Goal: Task Accomplishment & Management: Use online tool/utility

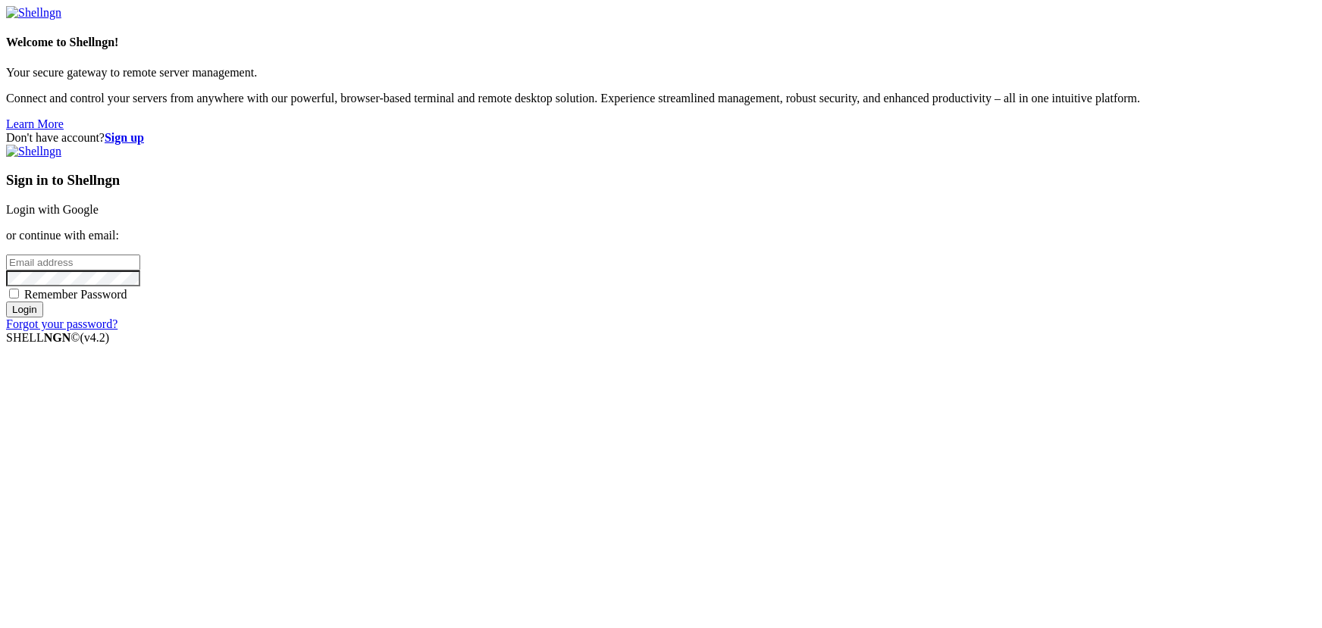
click at [99, 216] on link "Login with Google" at bounding box center [52, 209] width 92 height 13
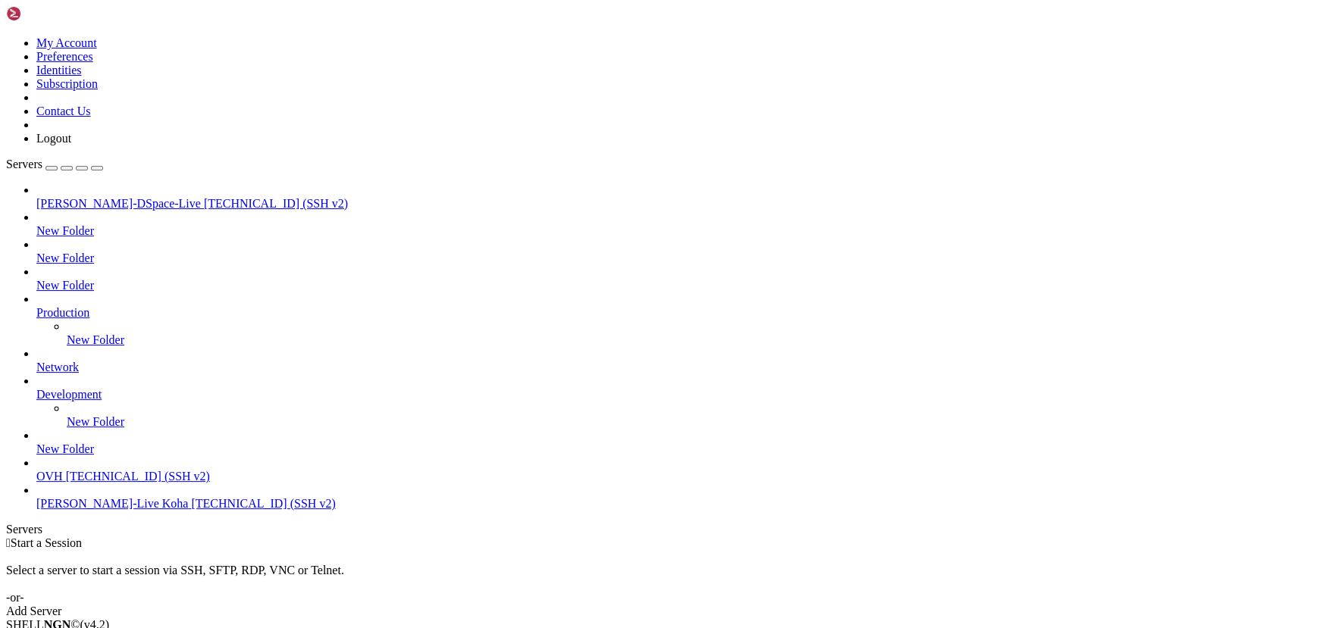
click at [118, 483] on span "[TECHNICAL_ID] (SSH v2)" at bounding box center [138, 476] width 144 height 13
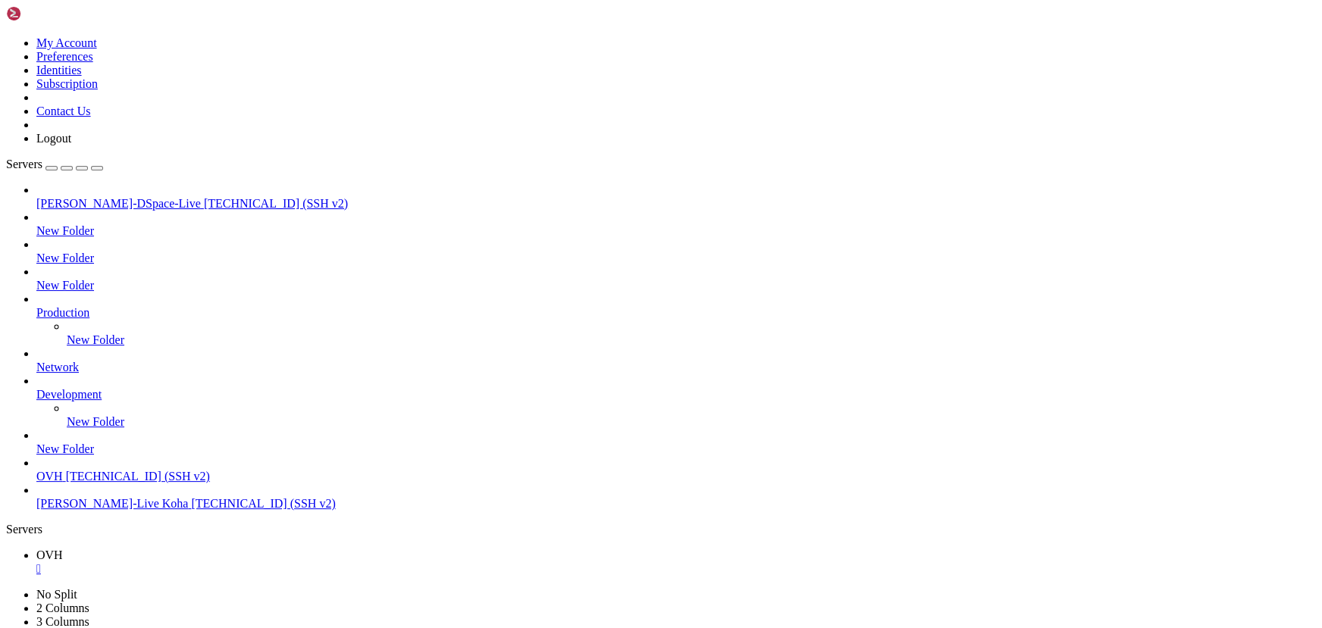
click at [255, 562] on div "" at bounding box center [675, 569] width 1279 height 14
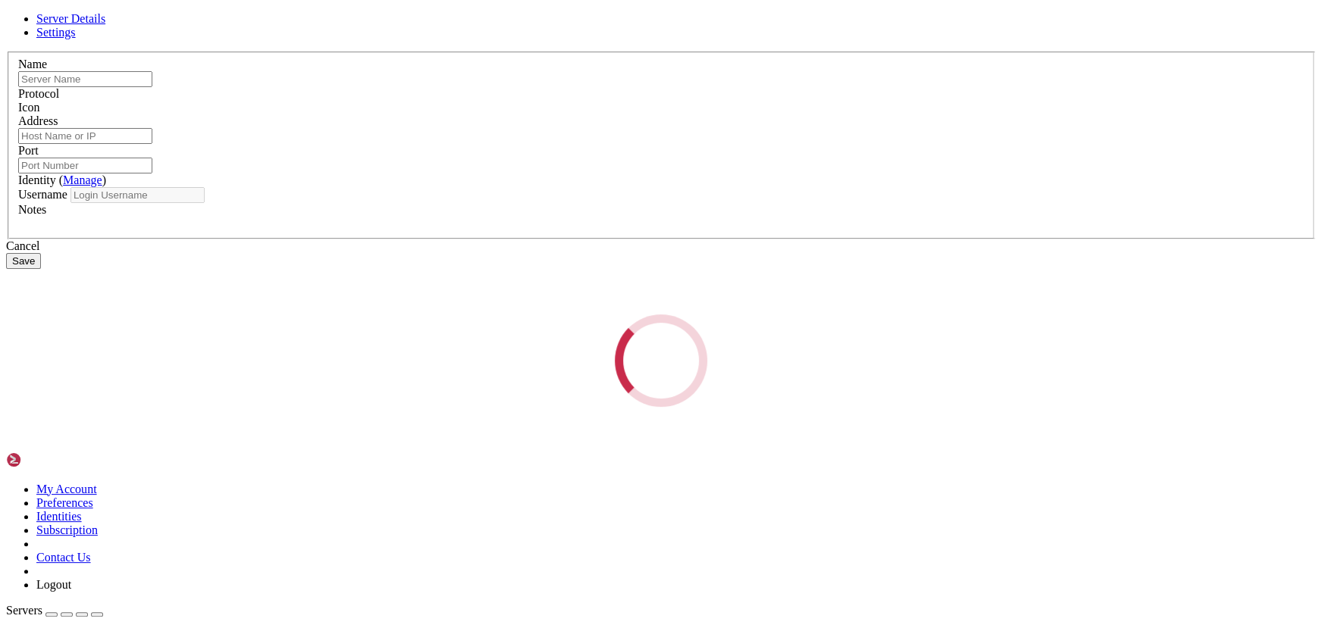
type input "OVH"
type input "[TECHNICAL_ID]"
type input "22"
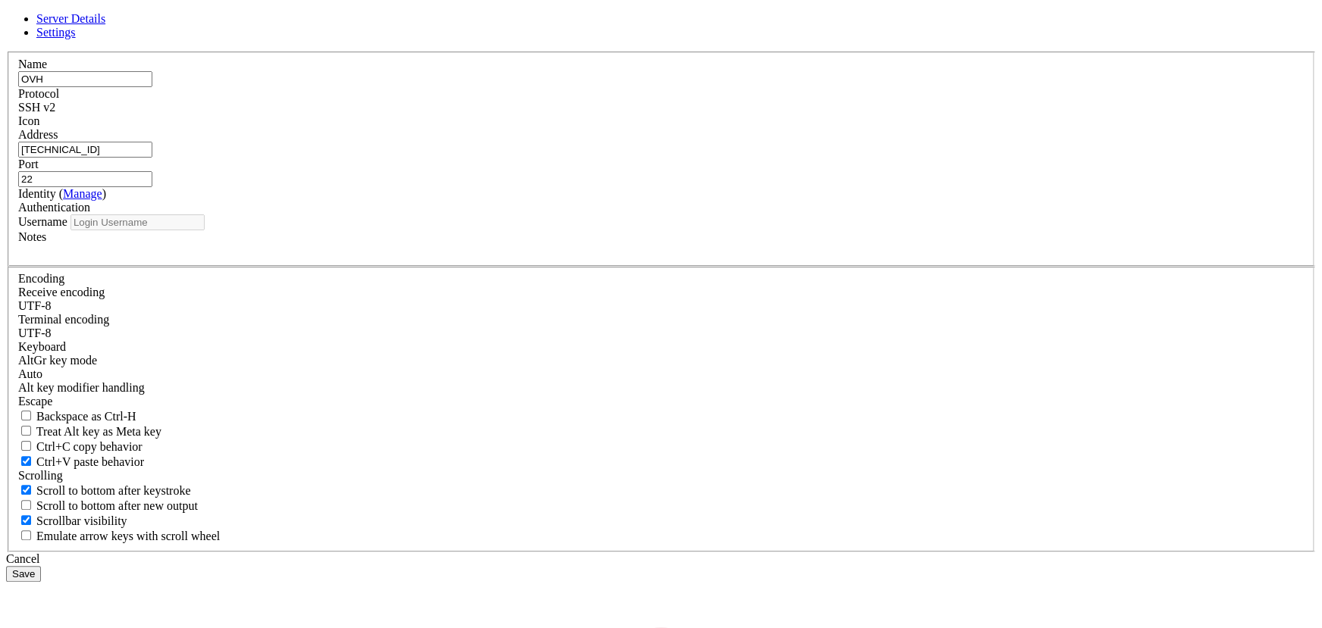
type input "ubuntu"
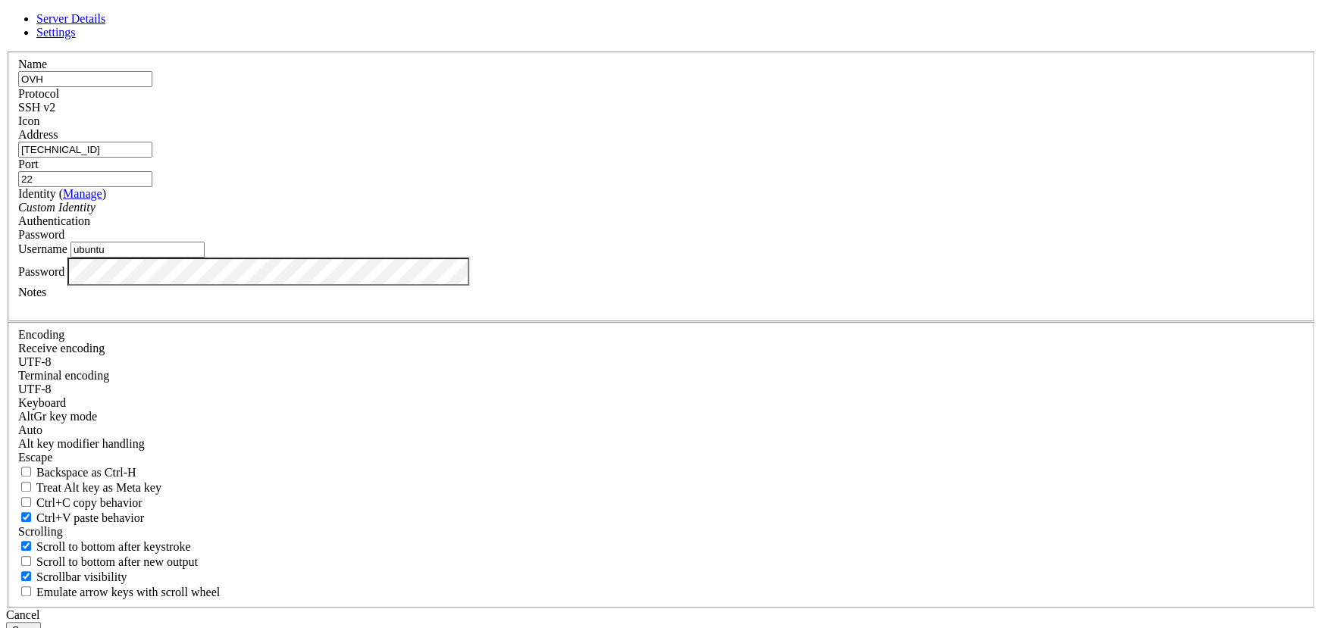
click at [450, 286] on div "Password" at bounding box center [660, 272] width 1285 height 29
click at [41, 622] on button "Save" at bounding box center [23, 630] width 35 height 16
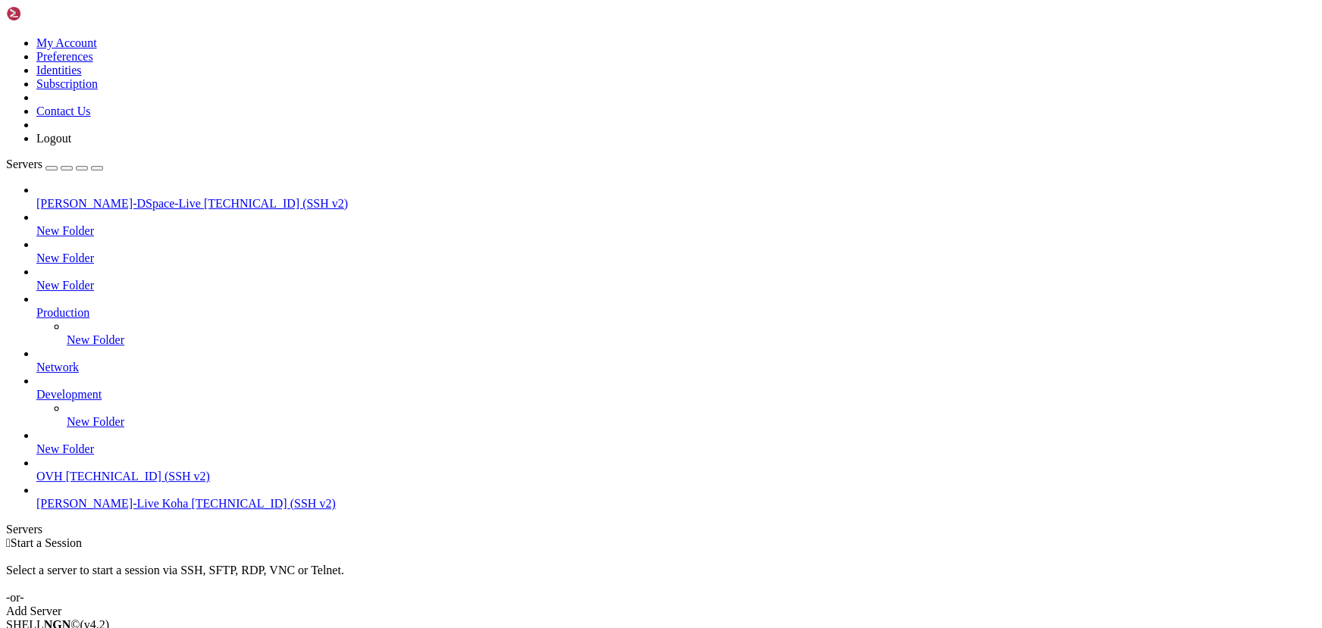
click at [148, 483] on span "[TECHNICAL_ID] (SSH v2)" at bounding box center [138, 476] width 144 height 13
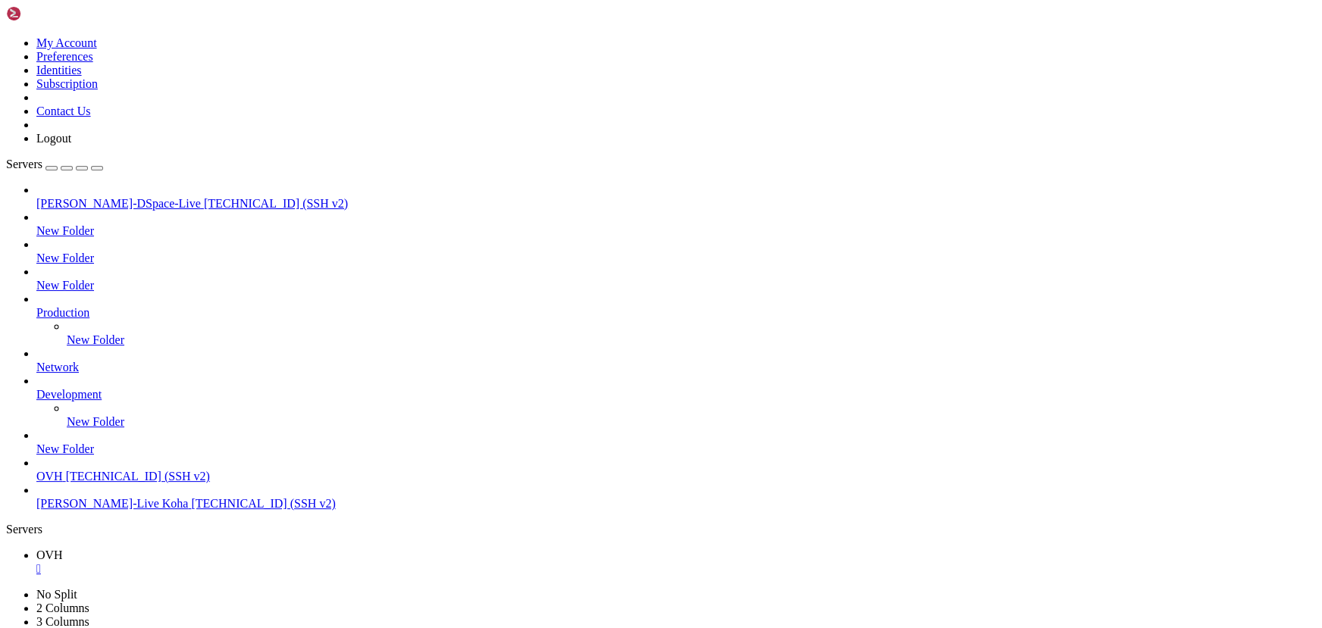
scroll to position [13, 0]
drag, startPoint x: 179, startPoint y: 1018, endPoint x: 156, endPoint y: 1018, distance: 22.7
click at [252, 562] on div "" at bounding box center [675, 569] width 1279 height 14
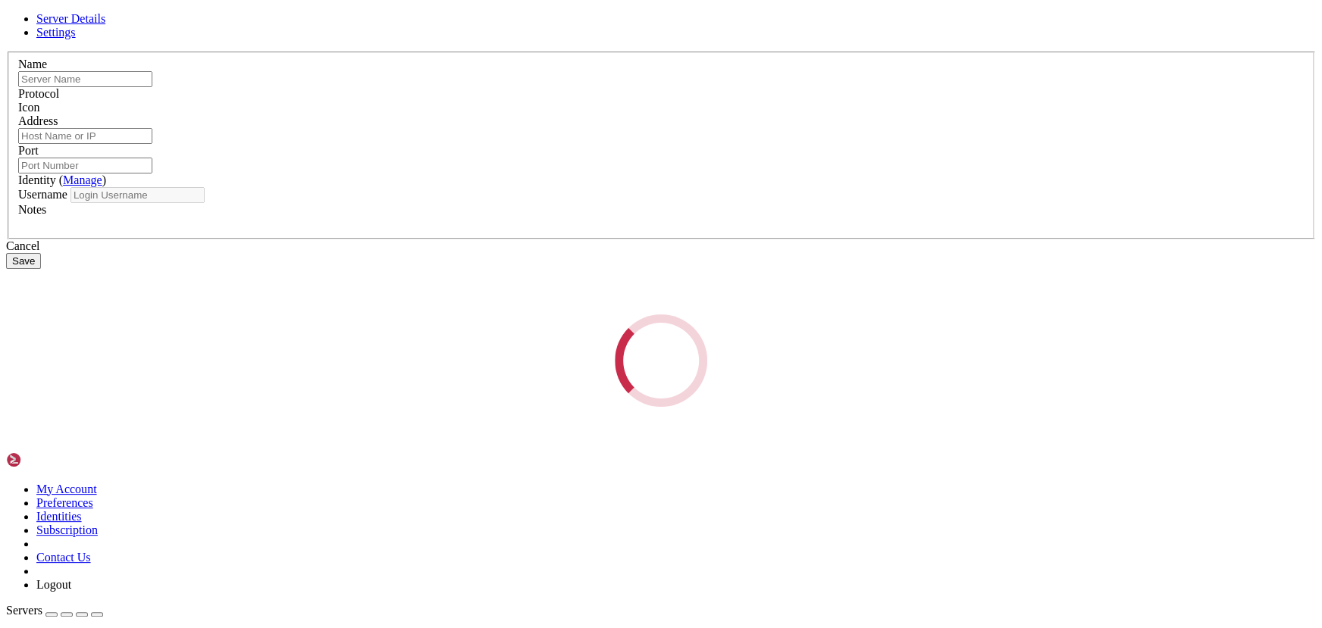
type input "OVH"
type input "[TECHNICAL_ID]"
type input "22"
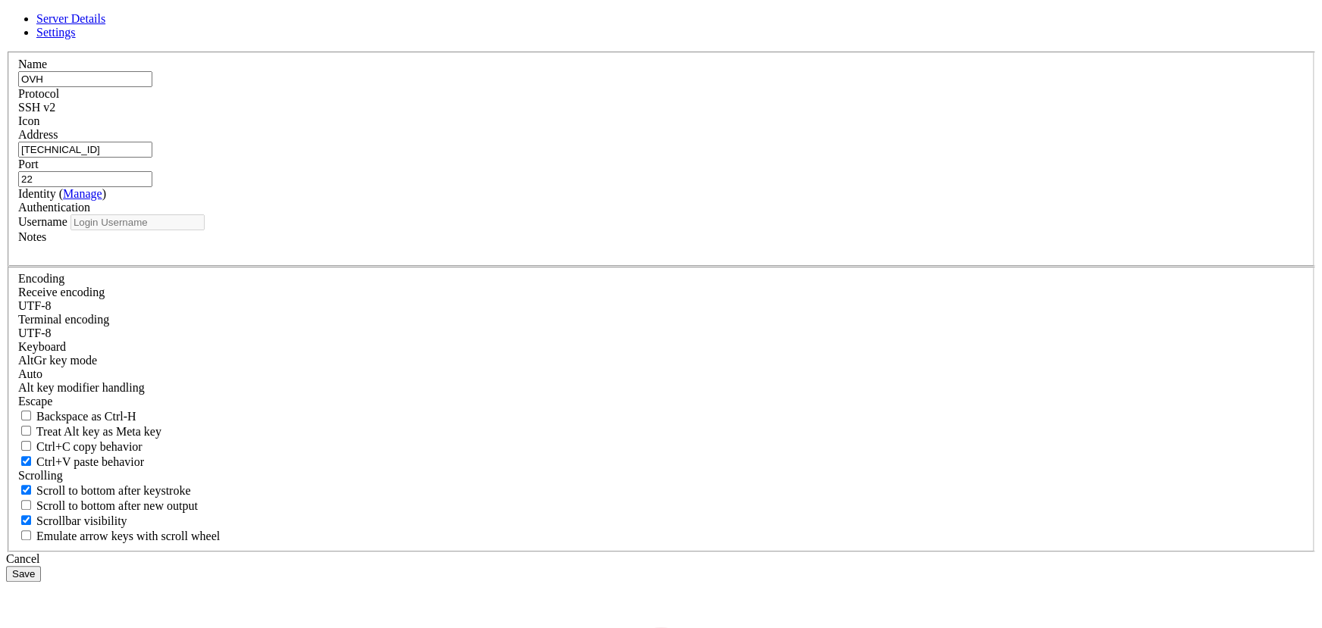
type input "ubuntu"
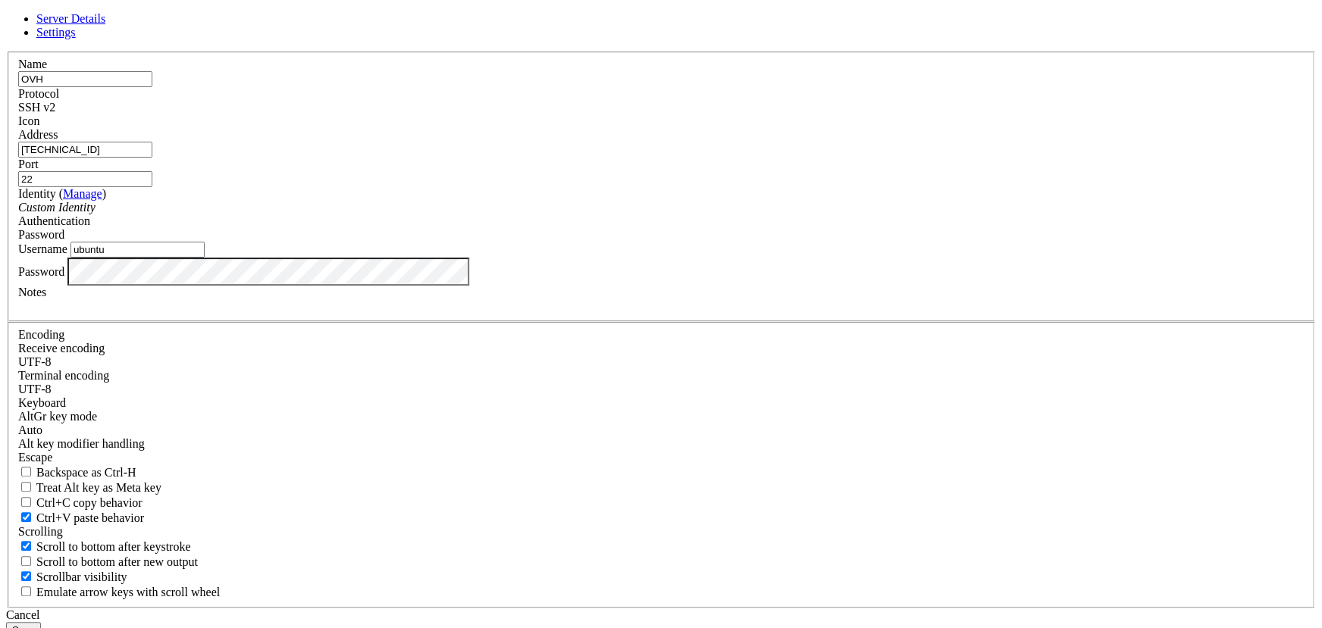
click at [6, 622] on button "Save" at bounding box center [23, 630] width 35 height 16
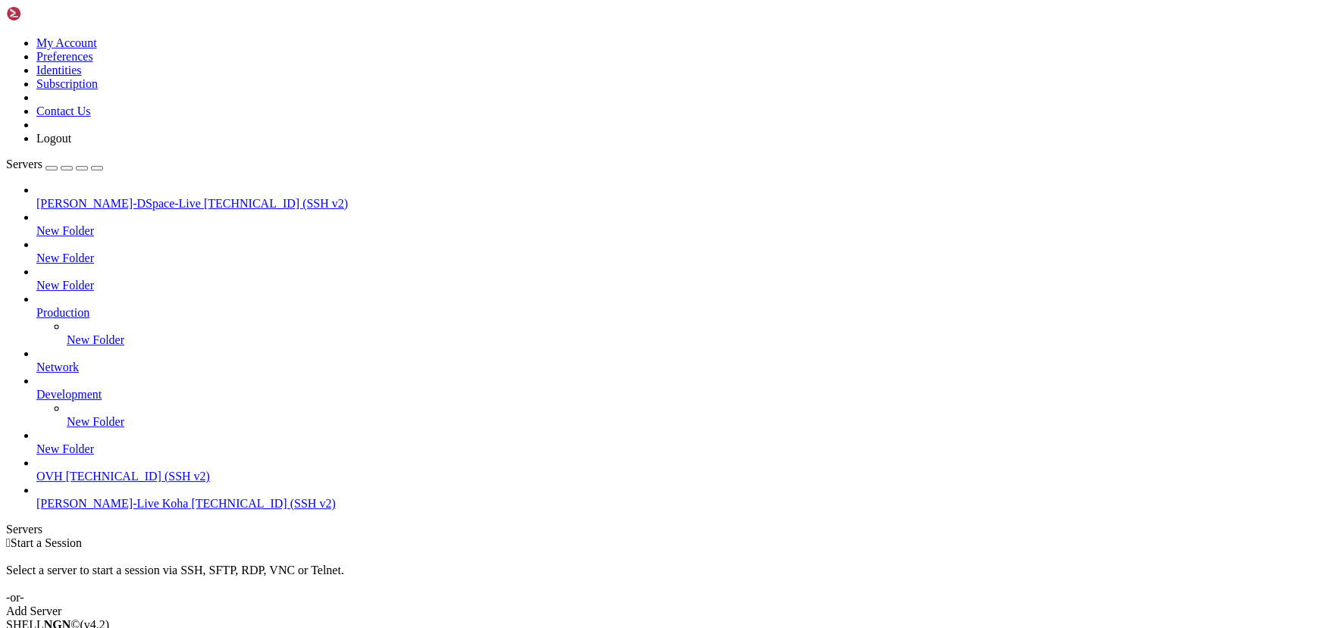
click at [84, 483] on span "[TECHNICAL_ID] (SSH v2)" at bounding box center [138, 476] width 144 height 13
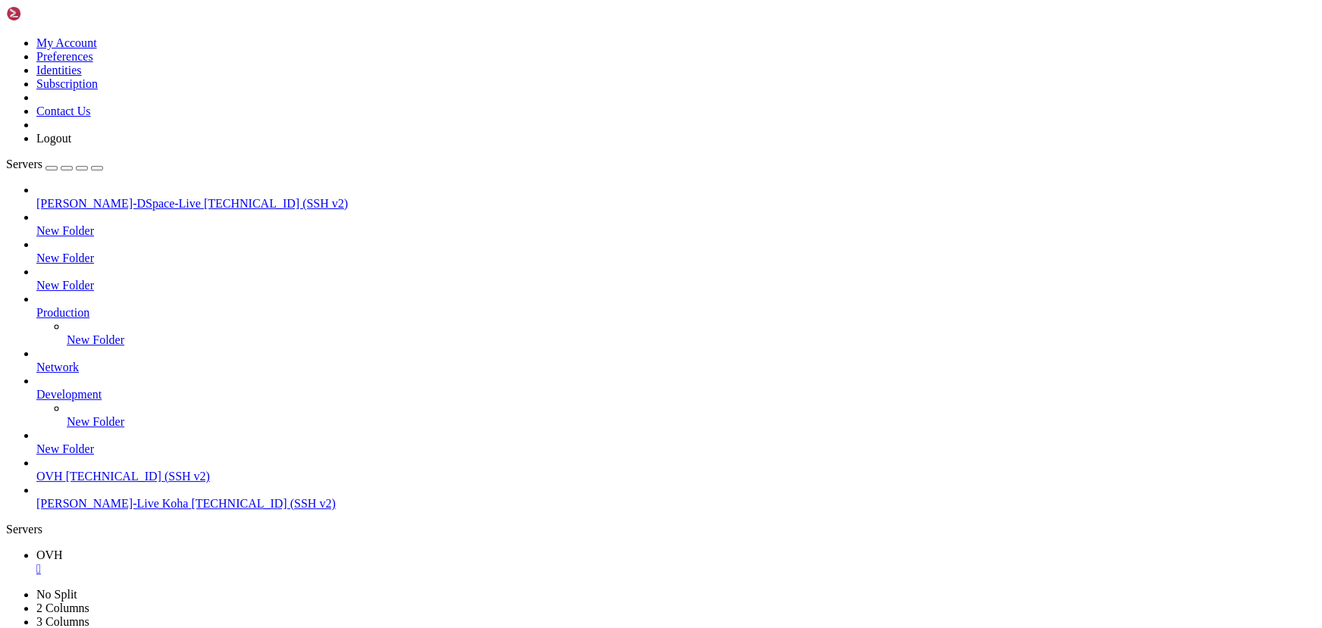
scroll to position [0, 0]
drag, startPoint x: 288, startPoint y: 1033, endPoint x: 141, endPoint y: 1017, distance: 147.9
drag, startPoint x: 311, startPoint y: 1046, endPoint x: 107, endPoint y: 1024, distance: 205.7
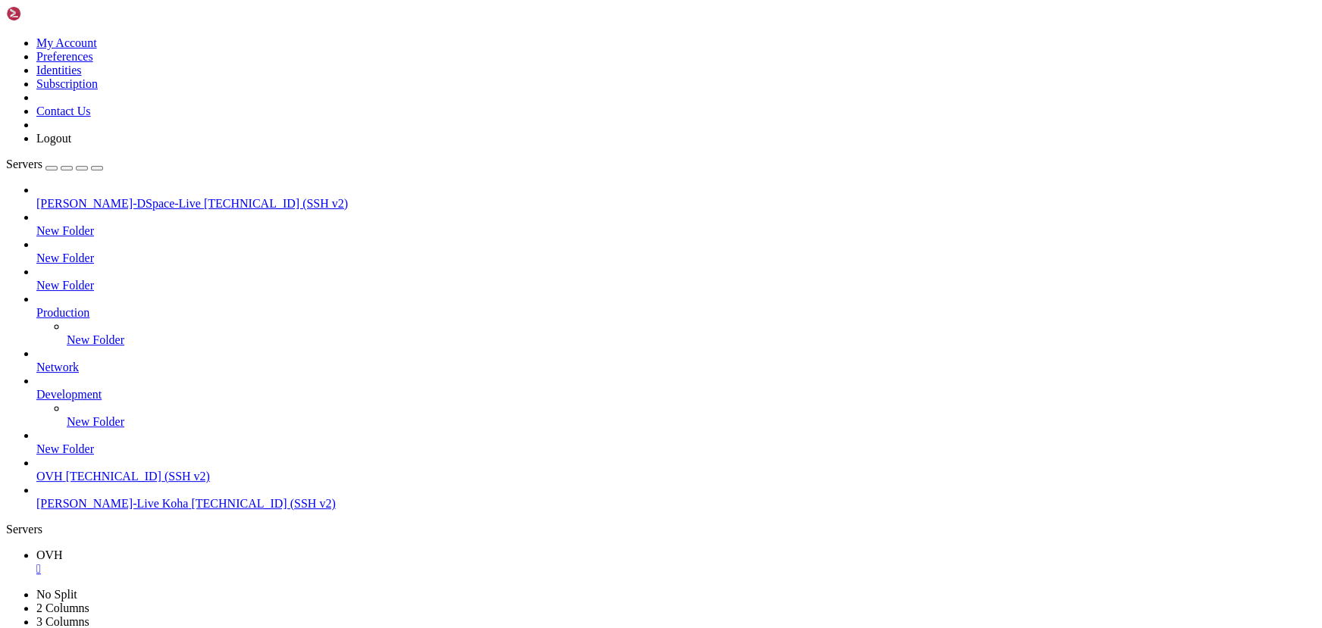
drag, startPoint x: 256, startPoint y: 1213, endPoint x: 163, endPoint y: 1204, distance: 93.6
drag, startPoint x: 288, startPoint y: 1040, endPoint x: 155, endPoint y: 1018, distance: 134.5
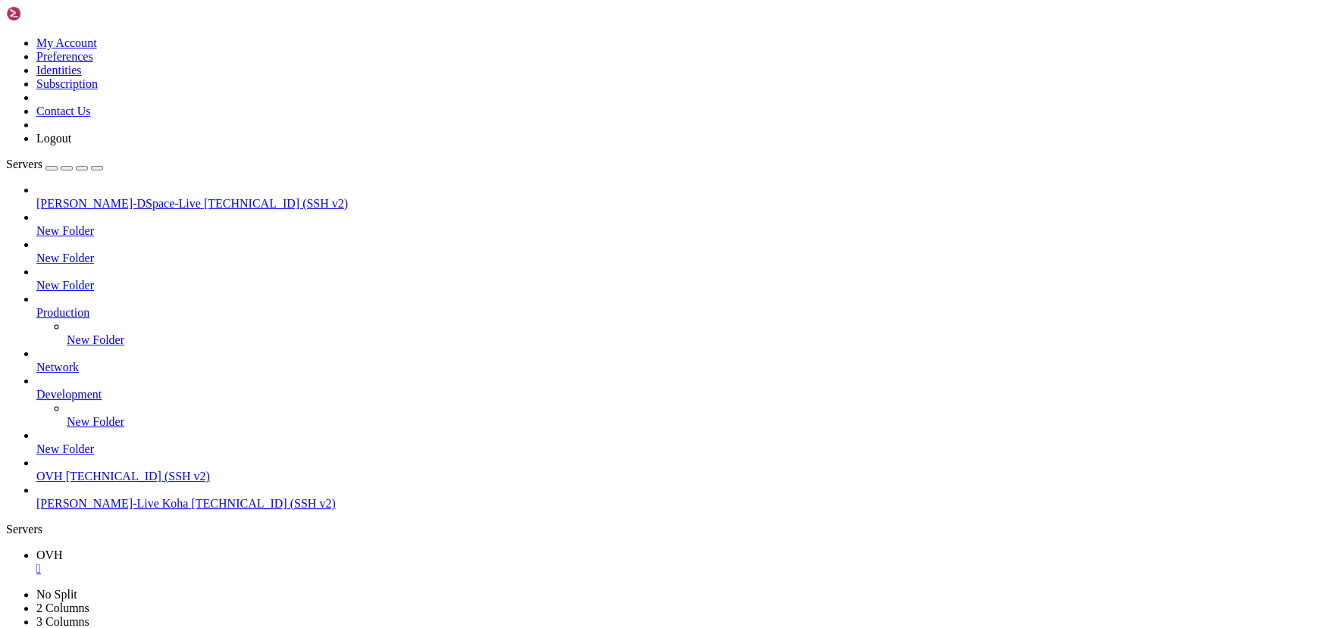
drag, startPoint x: 293, startPoint y: 1006, endPoint x: 152, endPoint y: 971, distance: 146.1
drag, startPoint x: 249, startPoint y: 998, endPoint x: 132, endPoint y: 981, distance: 118.0
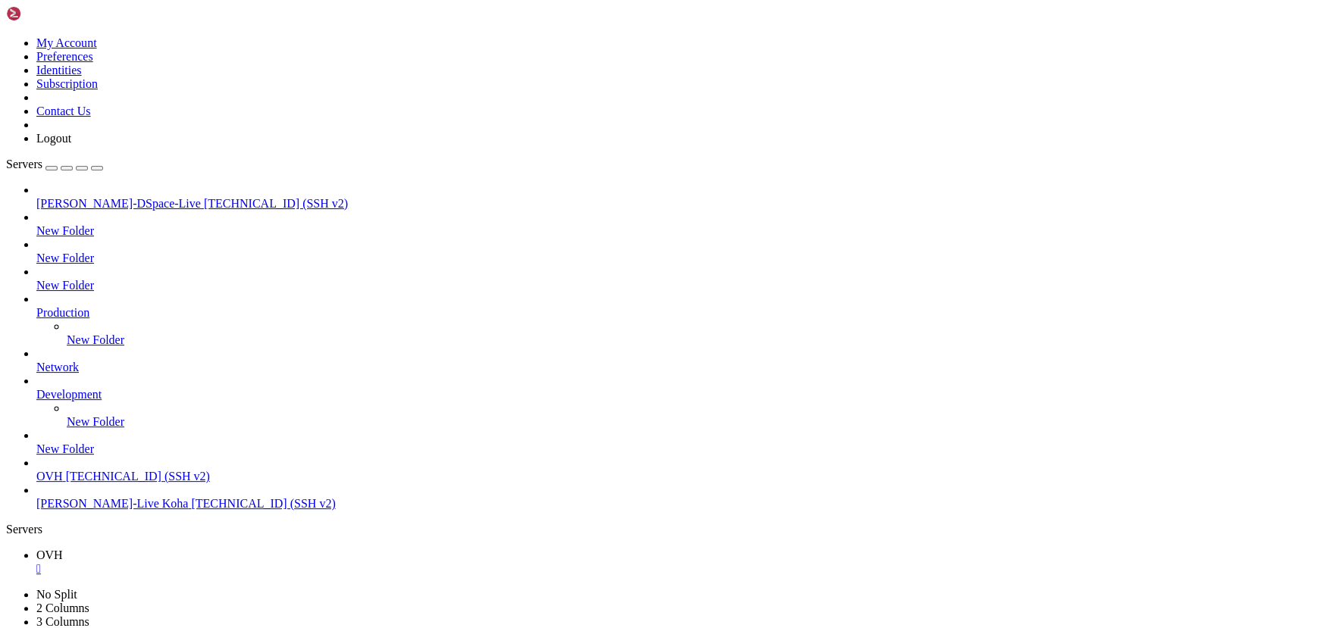
drag, startPoint x: 220, startPoint y: 977, endPoint x: 61, endPoint y: 947, distance: 161.1
drag, startPoint x: 217, startPoint y: 973, endPoint x: 161, endPoint y: 1102, distance: 140.5
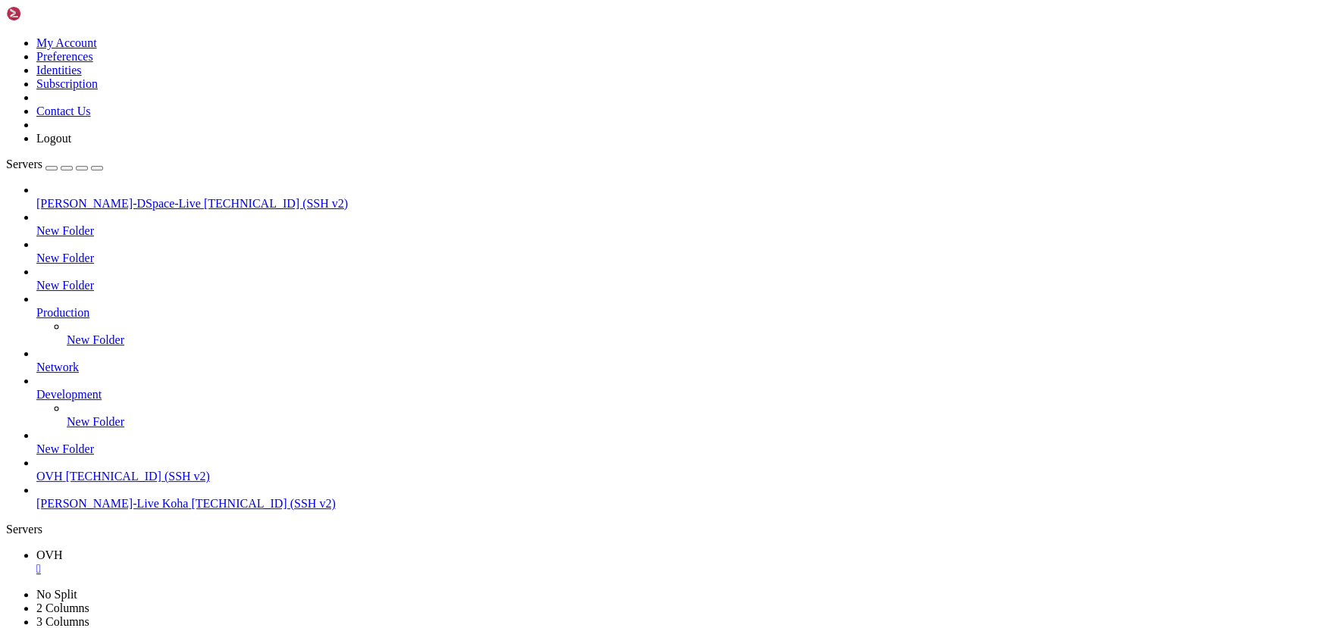
scroll to position [4741, 0]
drag, startPoint x: 278, startPoint y: 1072, endPoint x: 111, endPoint y: 1049, distance: 169.1
drag, startPoint x: 229, startPoint y: 1150, endPoint x: 113, endPoint y: 1127, distance: 118.1
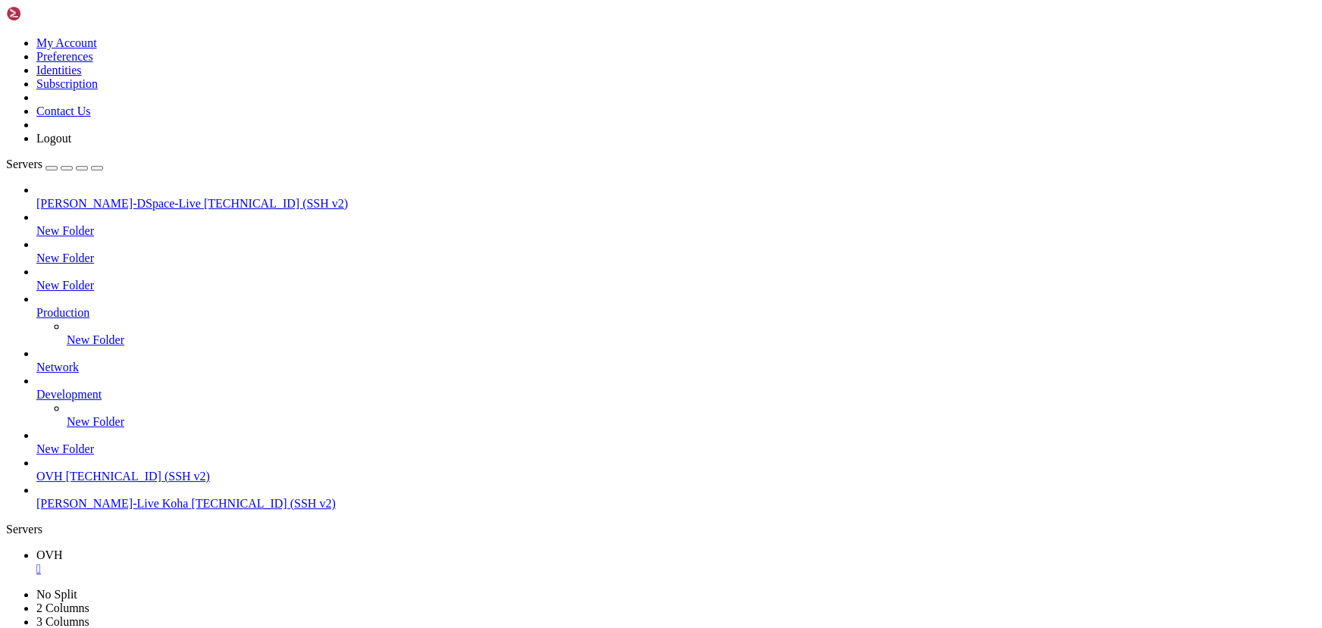
drag, startPoint x: 217, startPoint y: 1125, endPoint x: 116, endPoint y: 1107, distance: 102.3
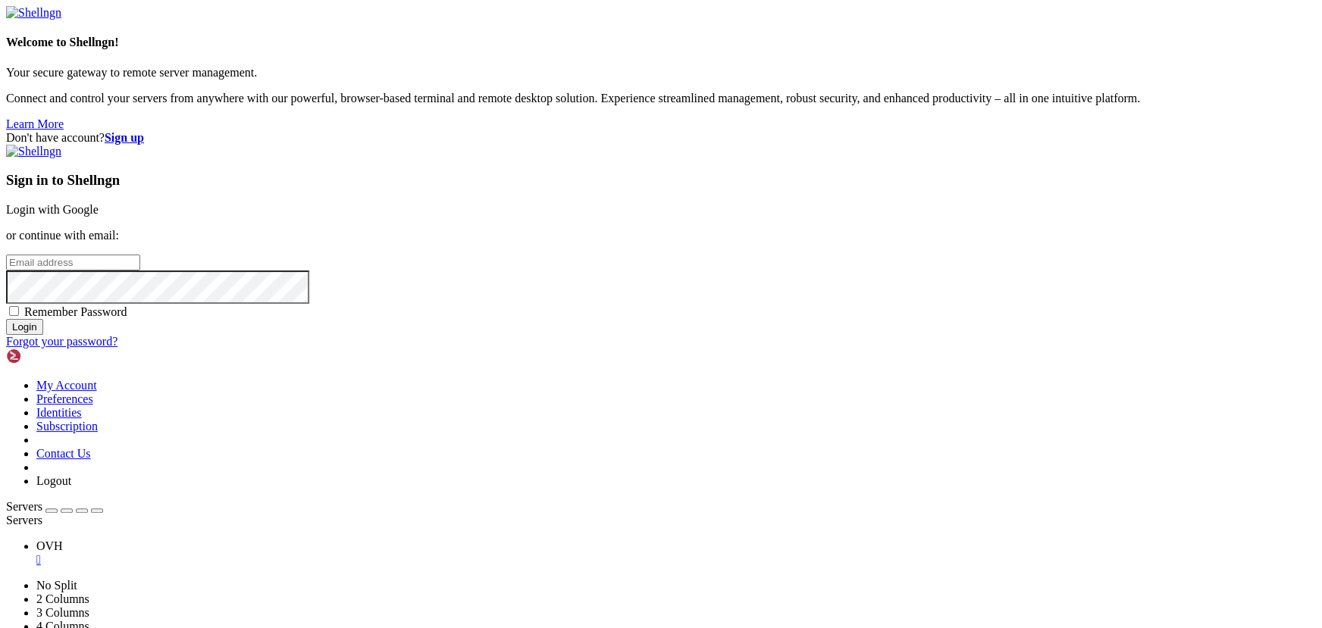
click at [444, 325] on div "Don't have account? Sign up Sign in to Shellngn Login with Google or continue w…" at bounding box center [660, 239] width 1309 height 217
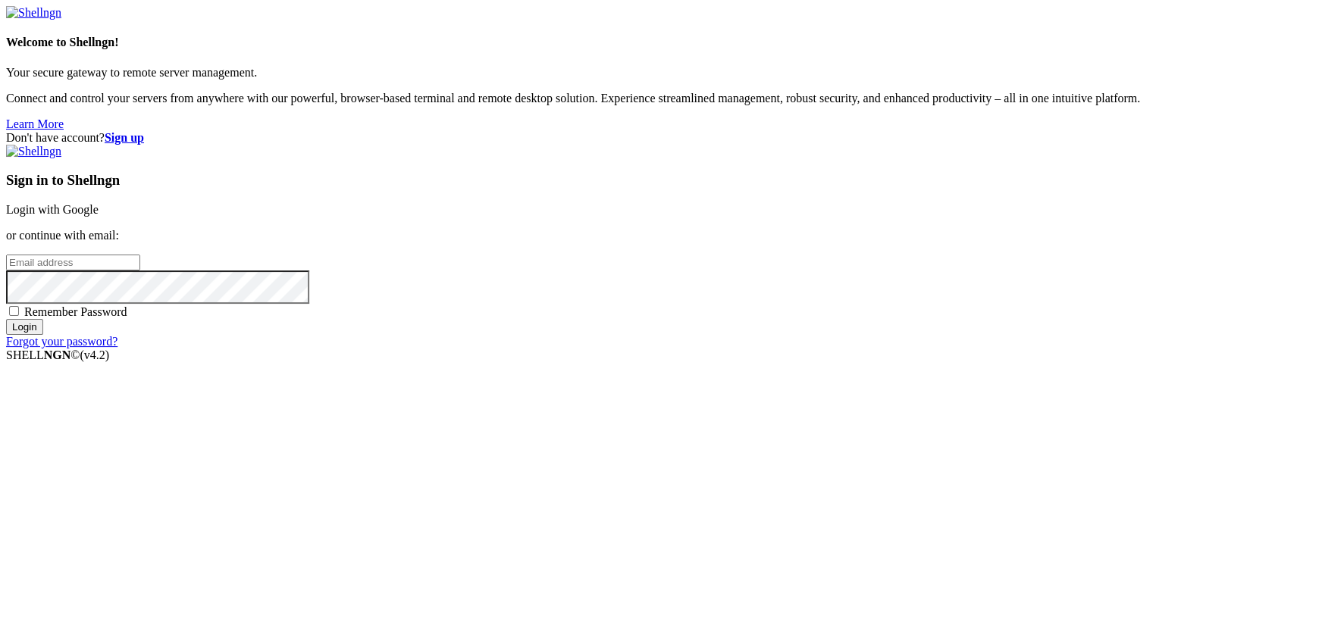
click at [99, 216] on link "Login with Google" at bounding box center [52, 209] width 92 height 13
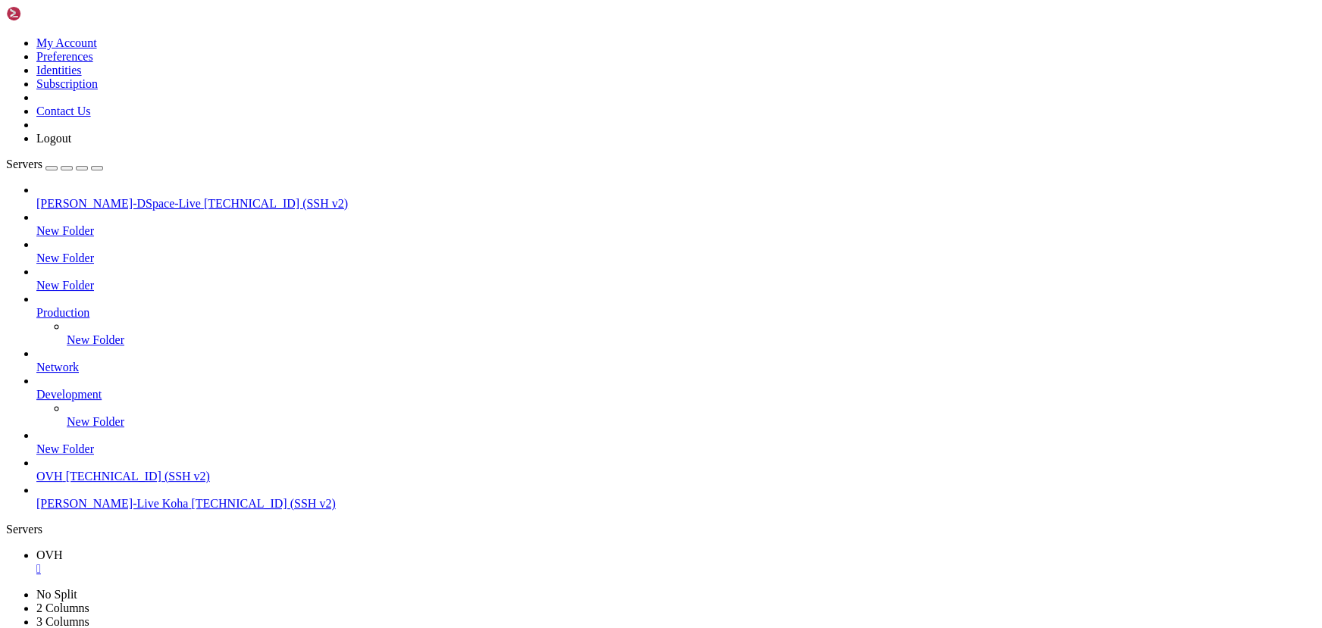
scroll to position [4972, 0]
drag, startPoint x: 406, startPoint y: 1159, endPoint x: 326, endPoint y: 1154, distance: 80.5
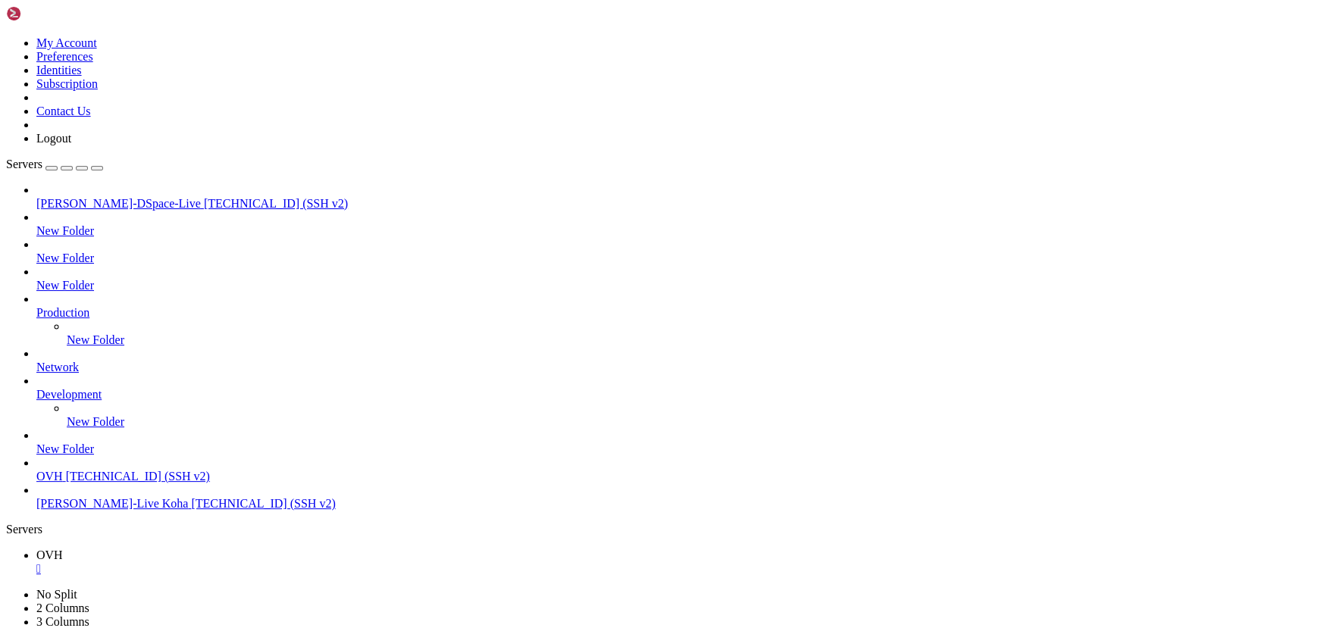
drag, startPoint x: 145, startPoint y: 1309, endPoint x: 120, endPoint y: 1303, distance: 26.3
drag, startPoint x: 160, startPoint y: 1288, endPoint x: 128, endPoint y: 1297, distance: 33.1
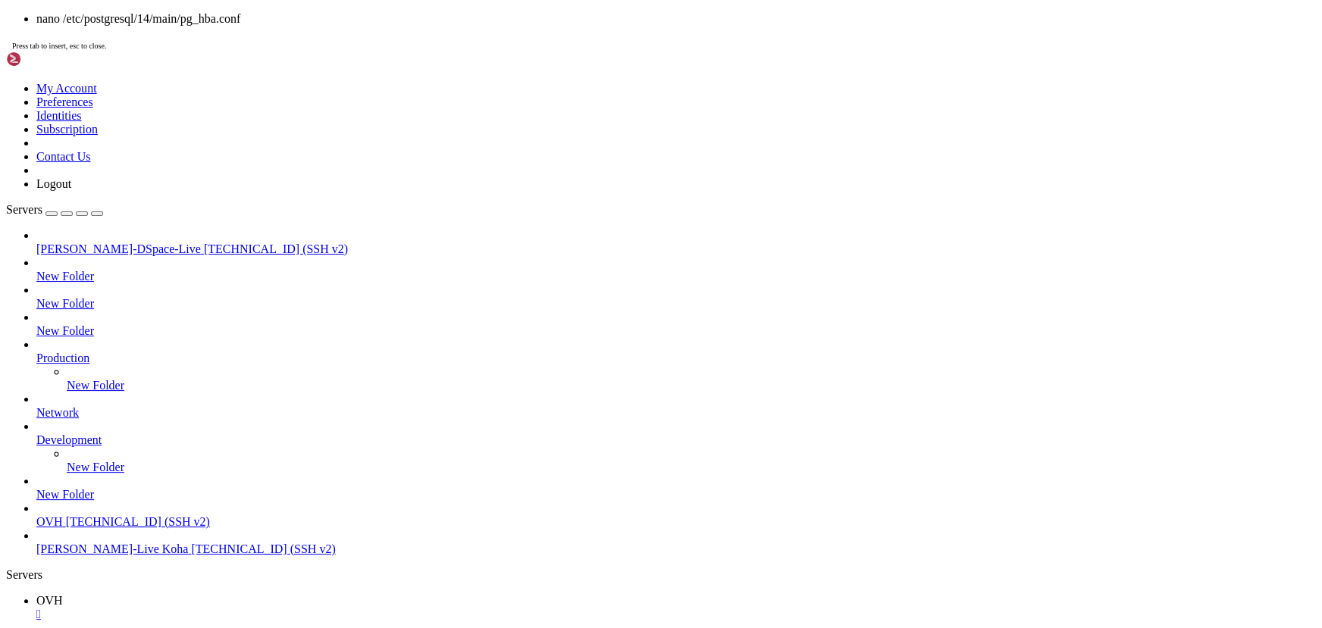
drag, startPoint x: 408, startPoint y: 1263, endPoint x: 309, endPoint y: 1235, distance: 102.4
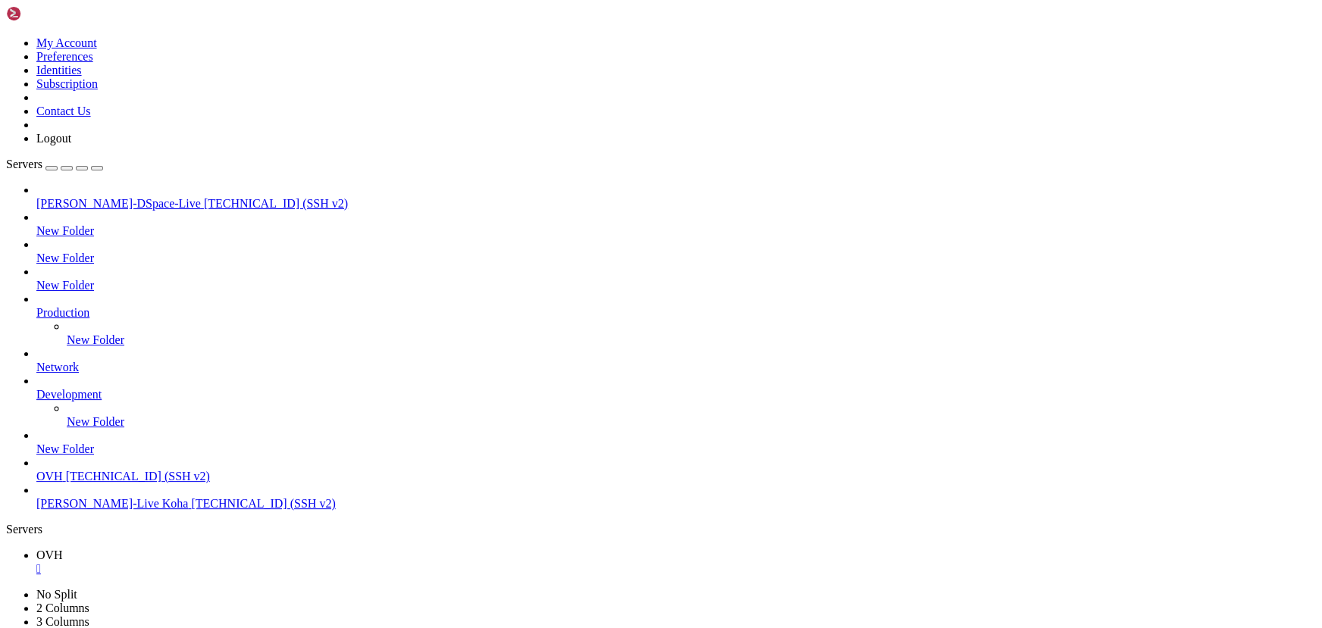
scroll to position [4998, 0]
drag, startPoint x: 369, startPoint y: 1075, endPoint x: 207, endPoint y: 1028, distance: 168.6
drag, startPoint x: 131, startPoint y: 1280, endPoint x: 77, endPoint y: 1280, distance: 53.8
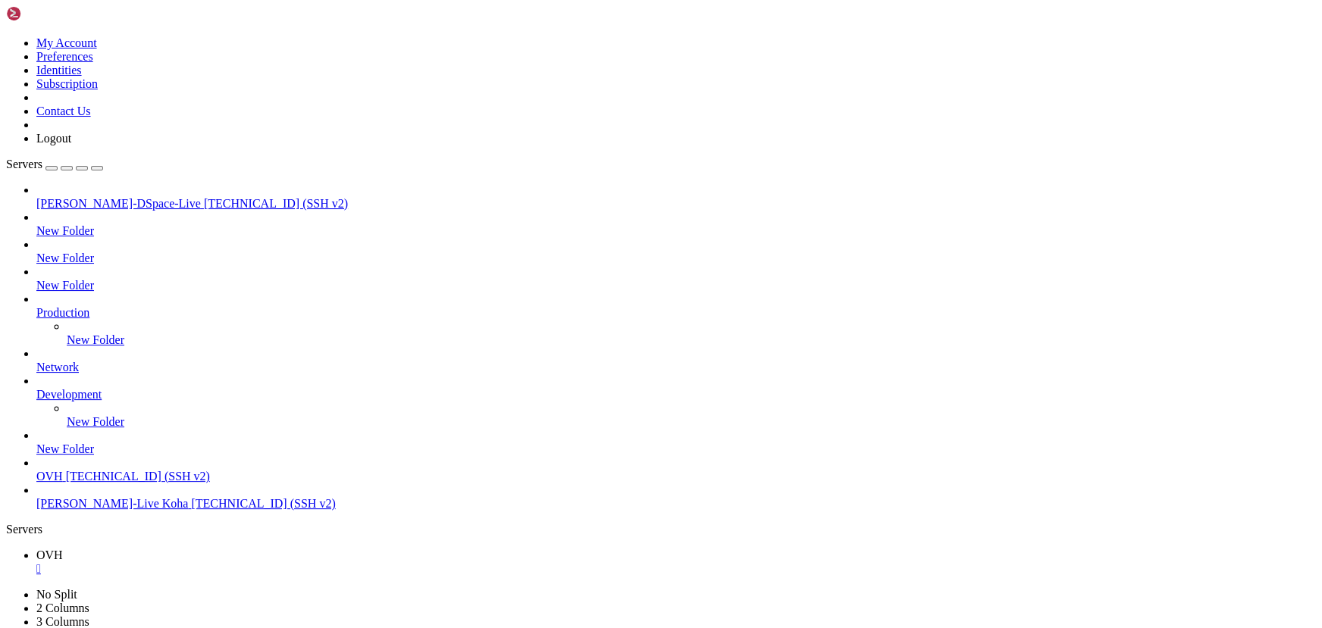
drag, startPoint x: 14, startPoint y: 1282, endPoint x: 134, endPoint y: 1282, distance: 120.5
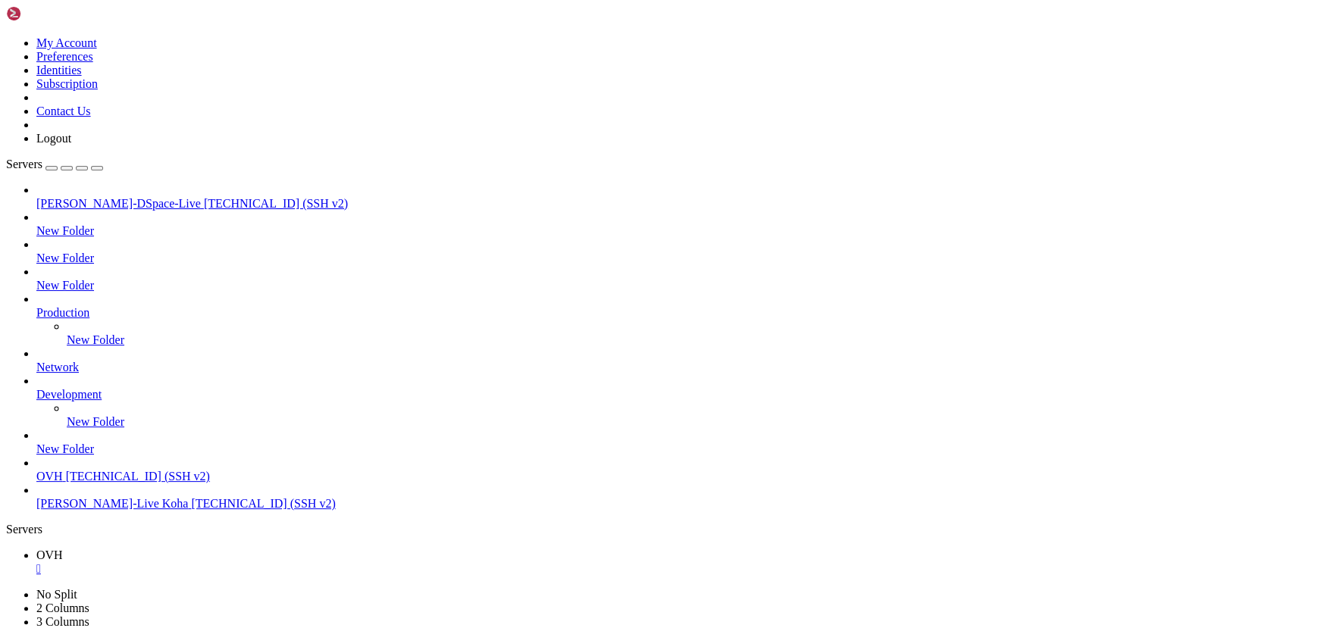
scroll to position [5178, 0]
drag, startPoint x: 310, startPoint y: 1059, endPoint x: 138, endPoint y: 1028, distance: 174.8
drag, startPoint x: 255, startPoint y: 1068, endPoint x: 160, endPoint y: 1050, distance: 96.4
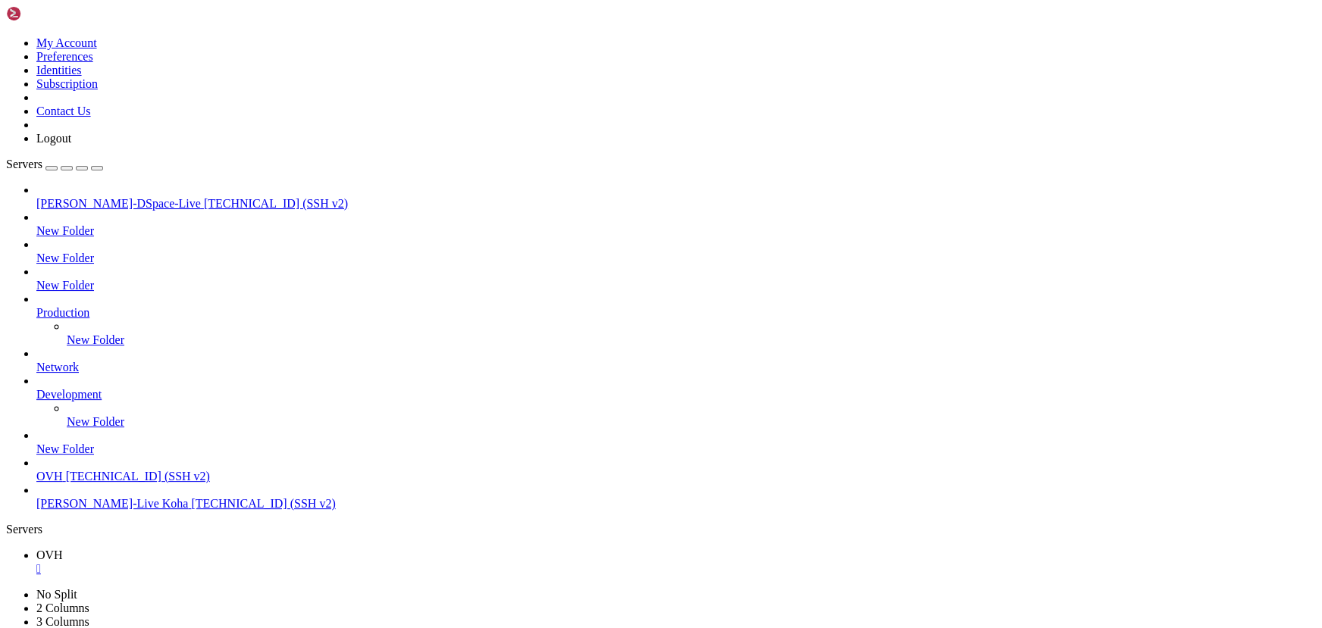
drag, startPoint x: 267, startPoint y: 1130, endPoint x: 179, endPoint y: 1092, distance: 96.4
drag, startPoint x: 21, startPoint y: 1152, endPoint x: 250, endPoint y: 1153, distance: 228.8
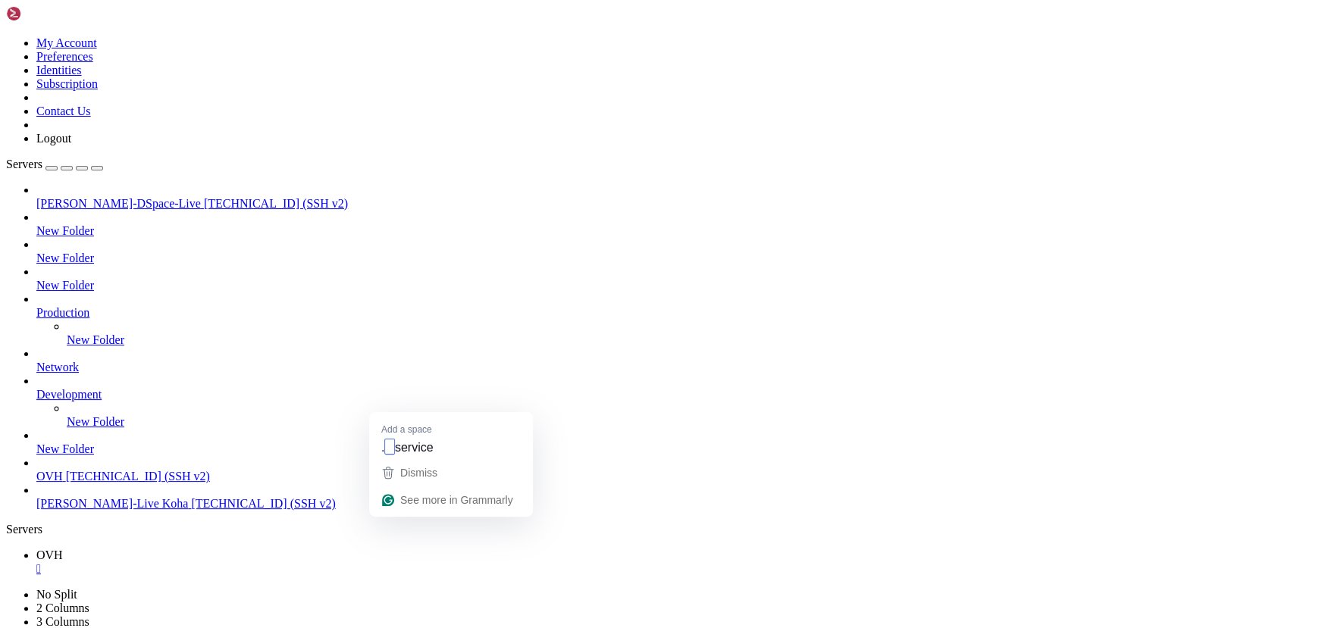
drag, startPoint x: 354, startPoint y: 1281, endPoint x: 100, endPoint y: 1206, distance: 264.7
drag, startPoint x: 22, startPoint y: 1153, endPoint x: 255, endPoint y: 1157, distance: 232.7
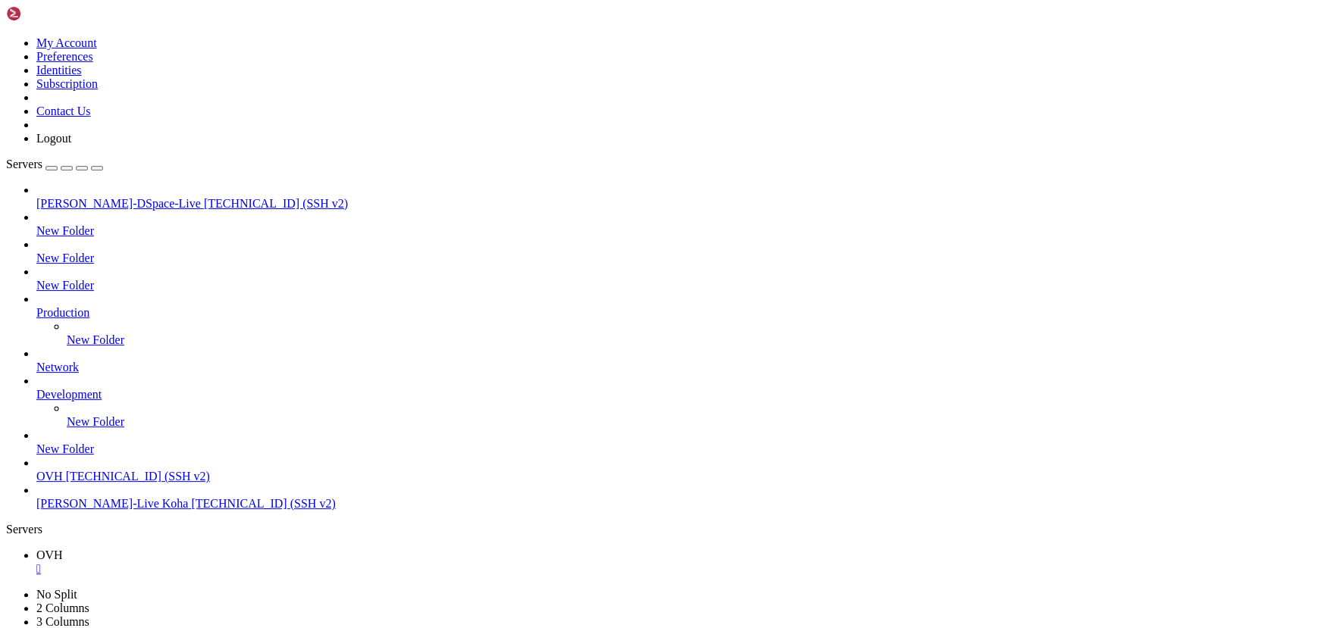
drag, startPoint x: 252, startPoint y: 1188, endPoint x: 221, endPoint y: 1233, distance: 54.0
drag, startPoint x: 19, startPoint y: 1089, endPoint x: 250, endPoint y: 1089, distance: 231.1
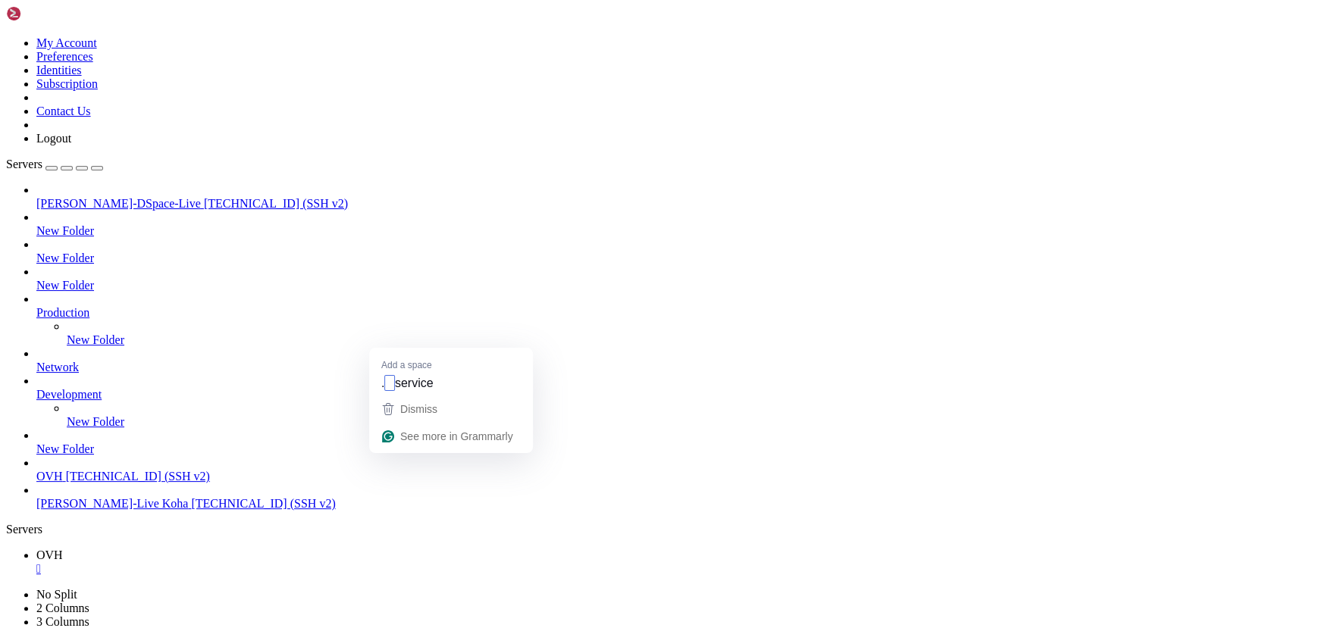
drag, startPoint x: 17, startPoint y: 1100, endPoint x: 315, endPoint y: 1104, distance: 298.6
copy x-row "systemctl restart unattended-upgrades.service"
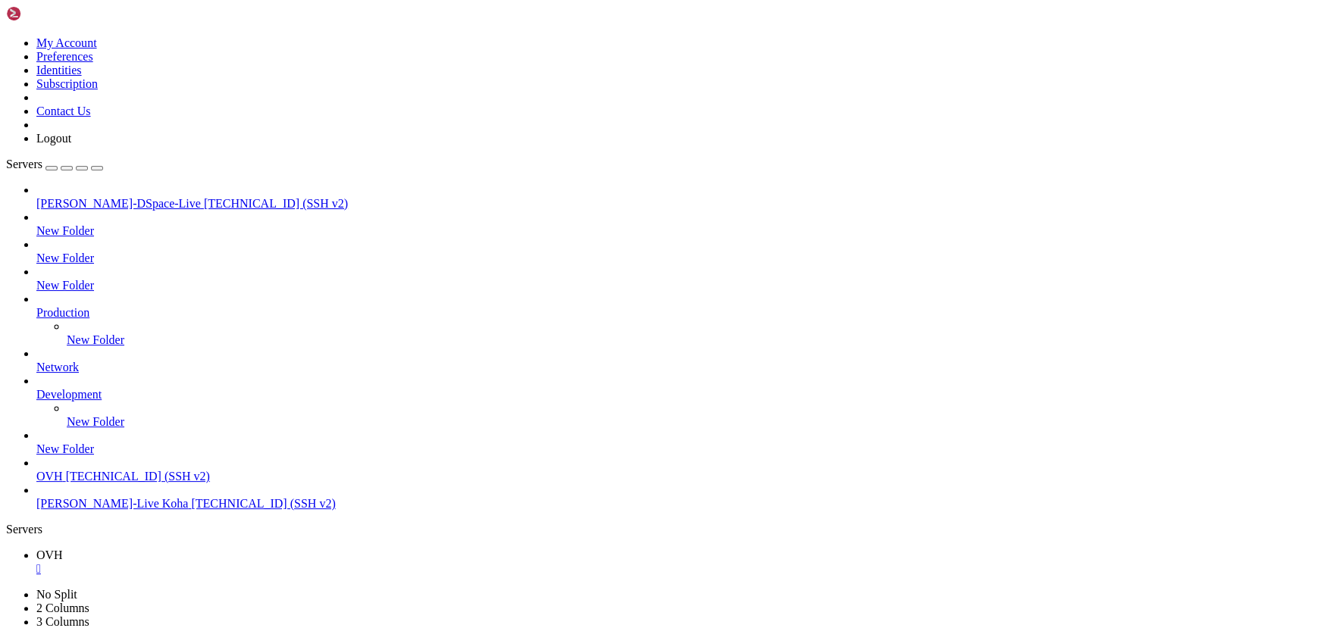
drag, startPoint x: 416, startPoint y: 1305, endPoint x: 289, endPoint y: 1274, distance: 131.0
drag, startPoint x: 227, startPoint y: 1119, endPoint x: 184, endPoint y: 1112, distance: 43.9
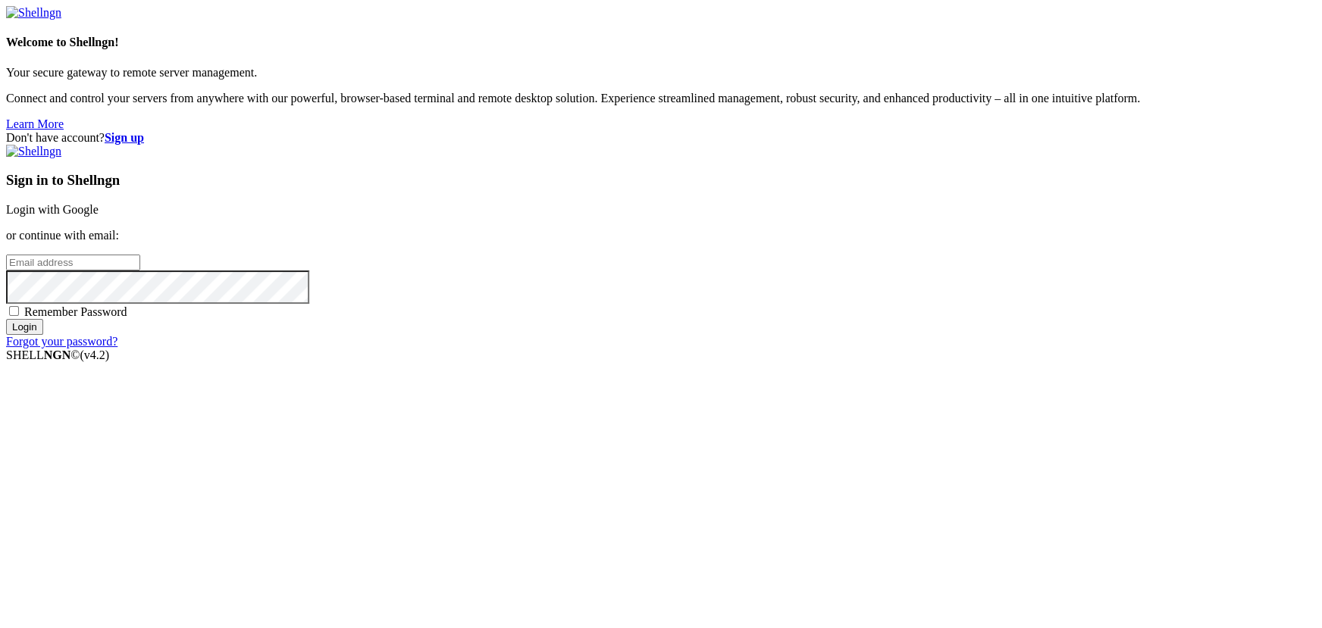
click at [355, 131] on div "Welcome to Shellngn! Your secure gateway to remote server management. Connect a…" at bounding box center [660, 68] width 1309 height 125
click at [99, 216] on link "Login with Google" at bounding box center [52, 209] width 92 height 13
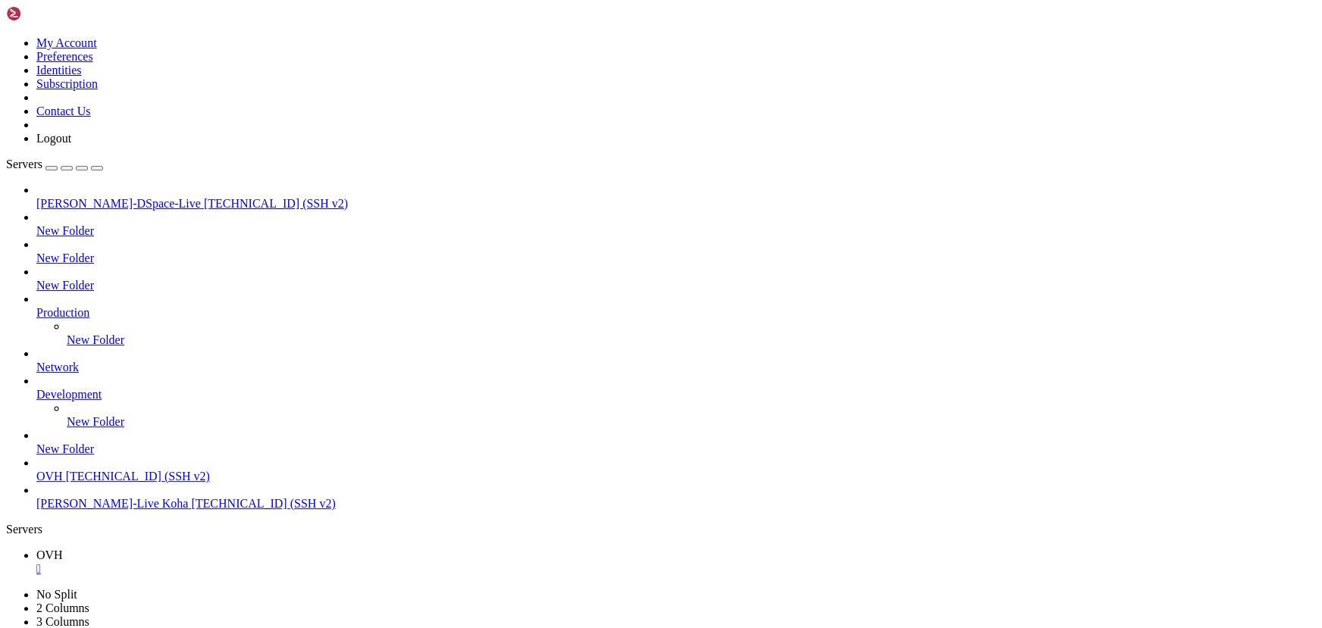
scroll to position [14594, 0]
drag, startPoint x: 307, startPoint y: 1190, endPoint x: 195, endPoint y: 1172, distance: 113.6
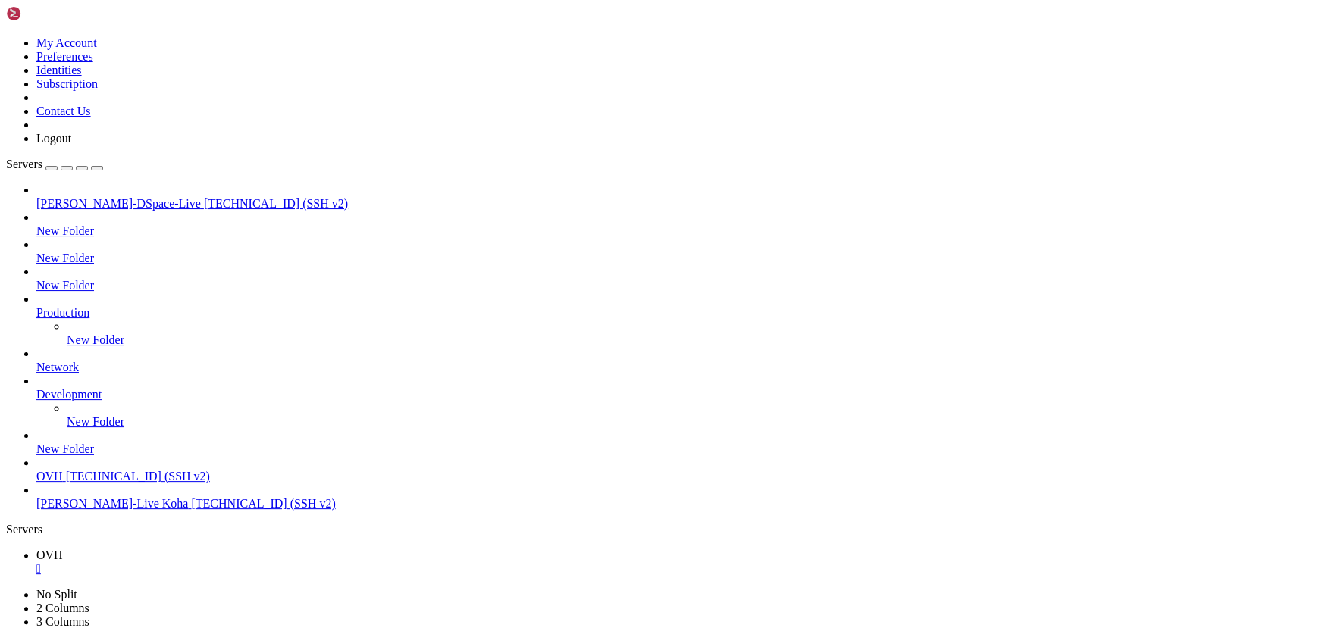
drag, startPoint x: 353, startPoint y: 1143, endPoint x: 530, endPoint y: 1300, distance: 236.2
drag, startPoint x: 472, startPoint y: 1218, endPoint x: 326, endPoint y: 1176, distance: 152.3
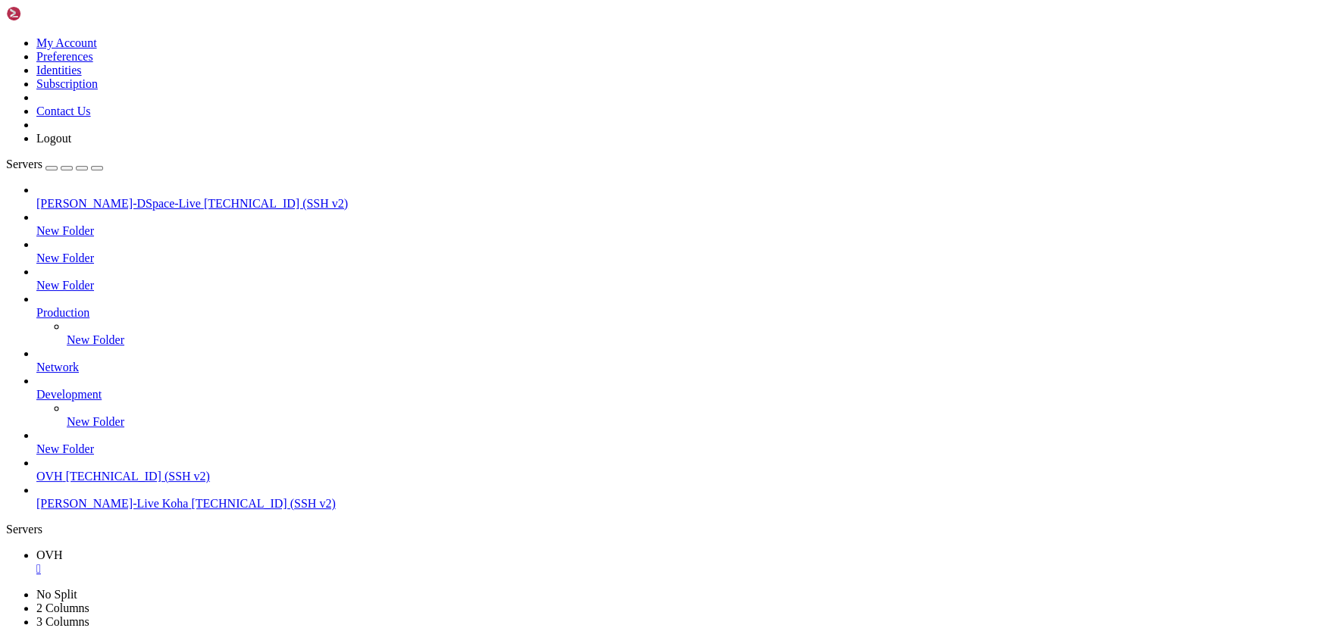
scroll to position [20816, 0]
drag, startPoint x: 354, startPoint y: 1084, endPoint x: 217, endPoint y: 1059, distance: 138.8
drag, startPoint x: 314, startPoint y: 1071, endPoint x: 186, endPoint y: 1047, distance: 130.3
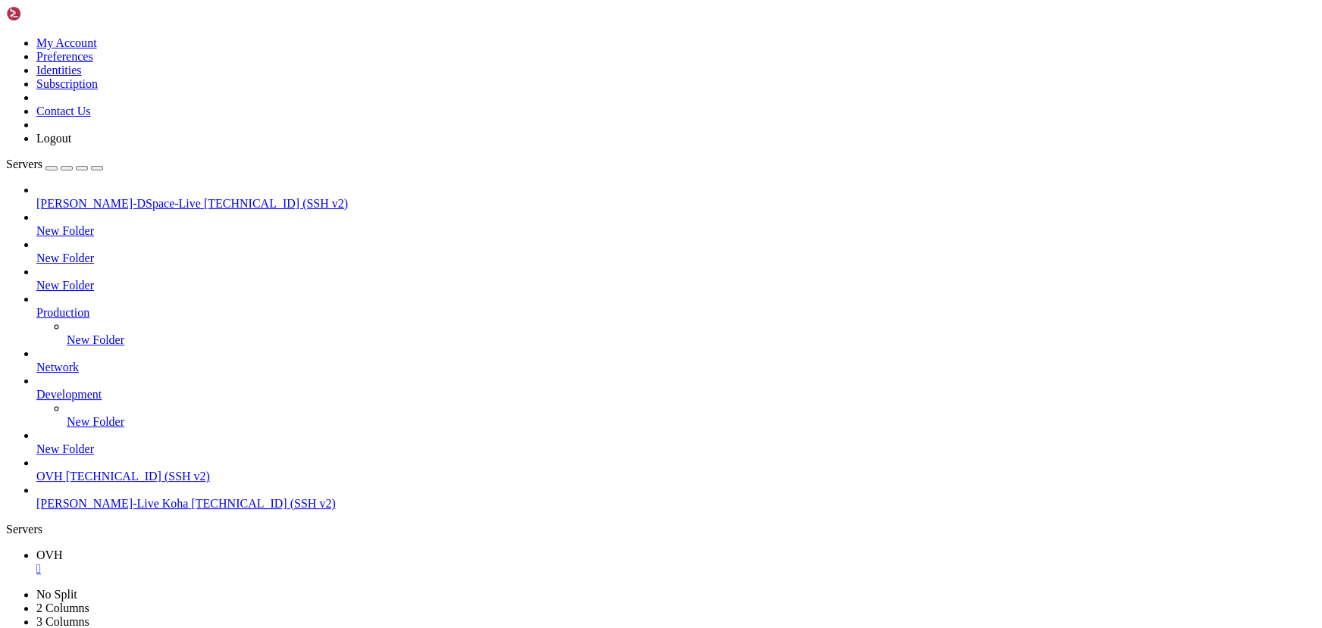
drag, startPoint x: 311, startPoint y: 1159, endPoint x: 179, endPoint y: 1124, distance: 136.4
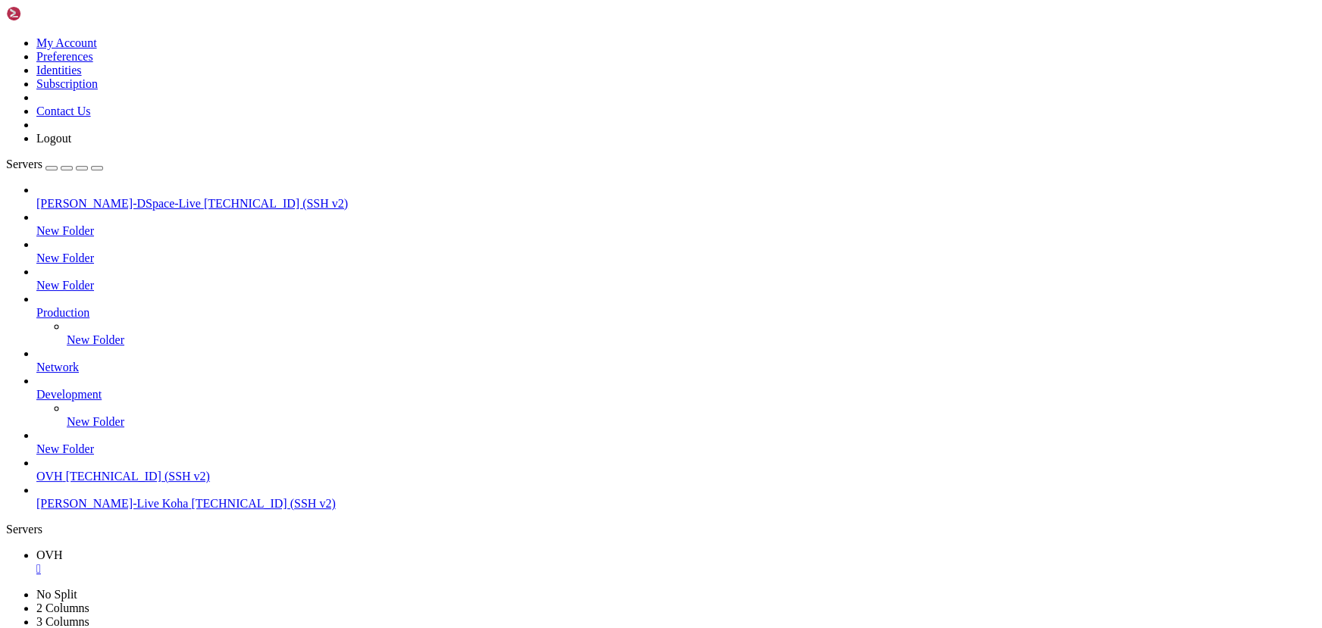
drag, startPoint x: 305, startPoint y: 975, endPoint x: 151, endPoint y: 973, distance: 154.6
drag, startPoint x: 315, startPoint y: 971, endPoint x: 130, endPoint y: 966, distance: 184.9
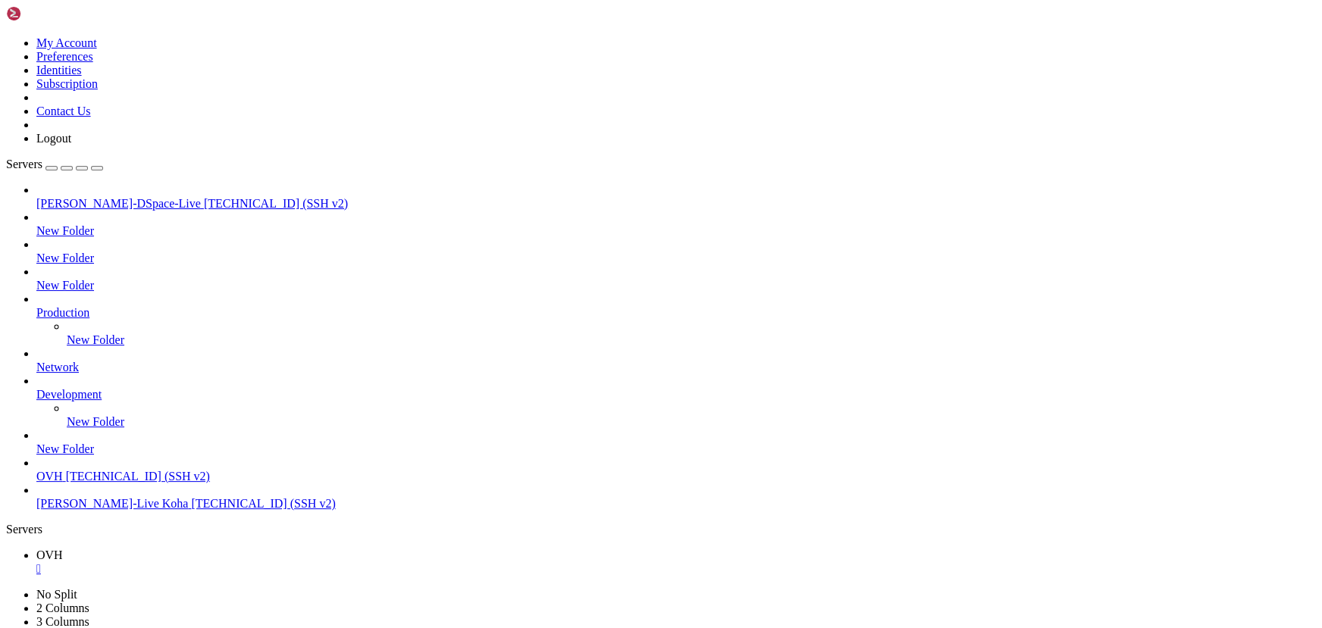
scroll to position [28082, 0]
drag, startPoint x: 335, startPoint y: 1035, endPoint x: 126, endPoint y: 1019, distance: 209.7
drag, startPoint x: 311, startPoint y: 1017, endPoint x: 92, endPoint y: 1017, distance: 219.0
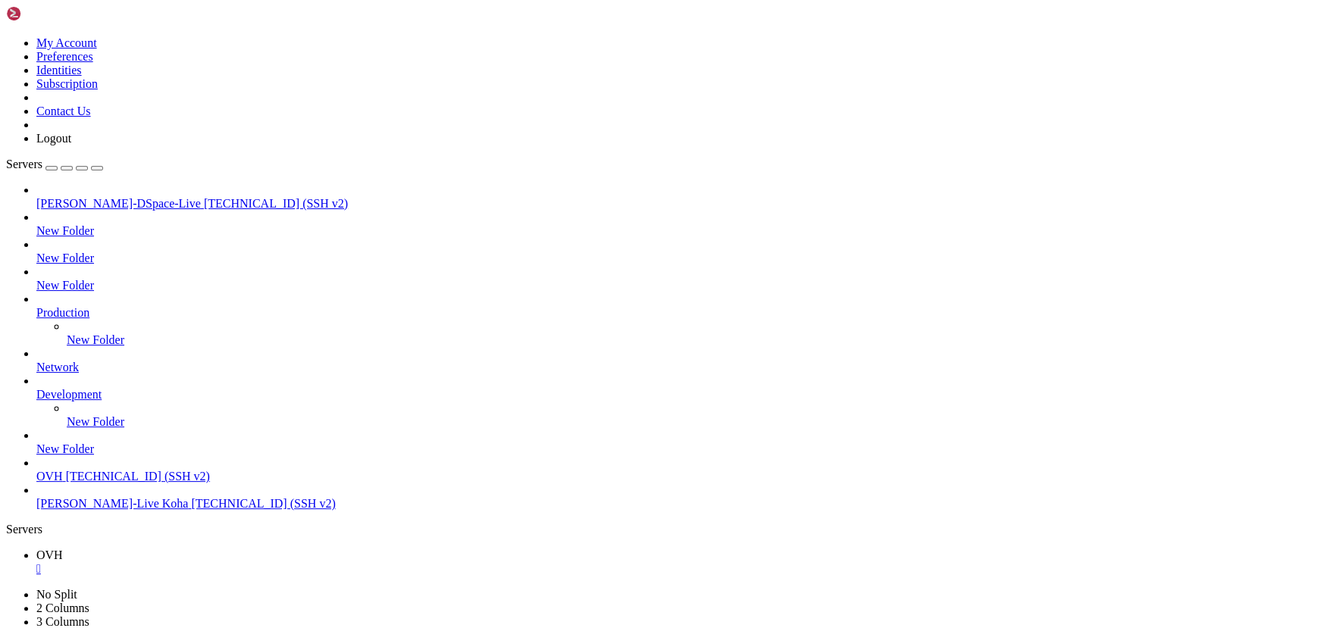
drag, startPoint x: 307, startPoint y: 1034, endPoint x: 117, endPoint y: 1034, distance: 189.4
drag, startPoint x: 422, startPoint y: 1285, endPoint x: 14, endPoint y: 1268, distance: 408.8
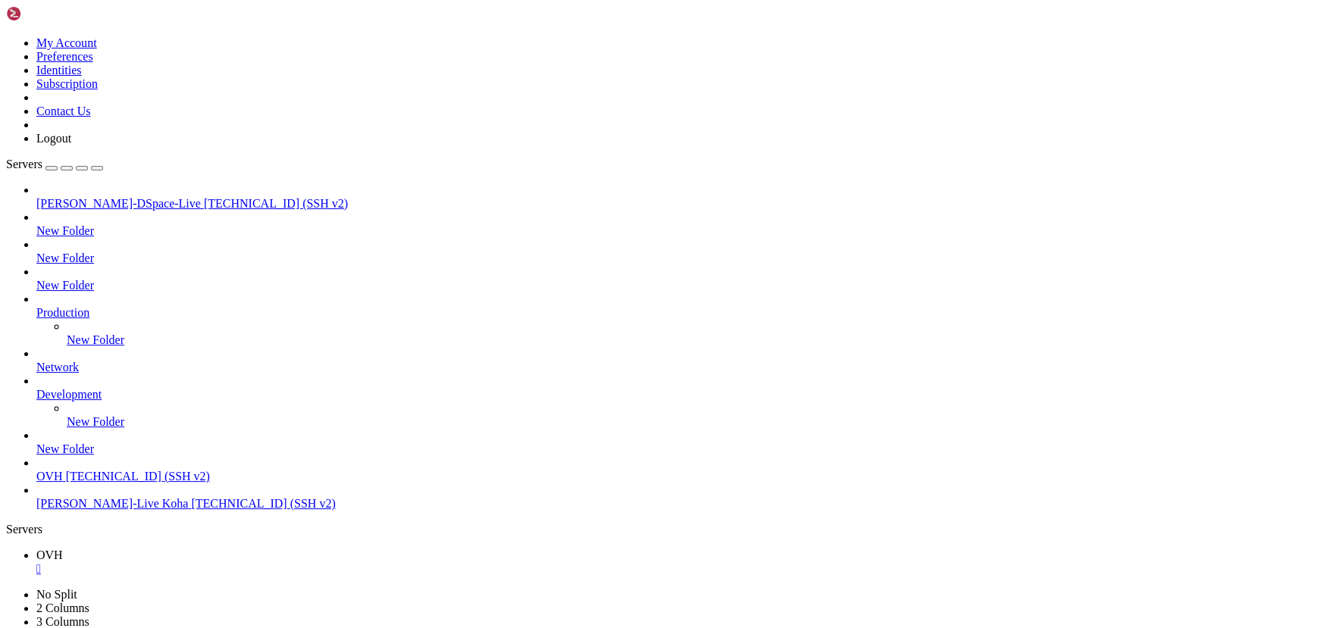
drag, startPoint x: 206, startPoint y: 1258, endPoint x: 222, endPoint y: 831, distance: 426.9
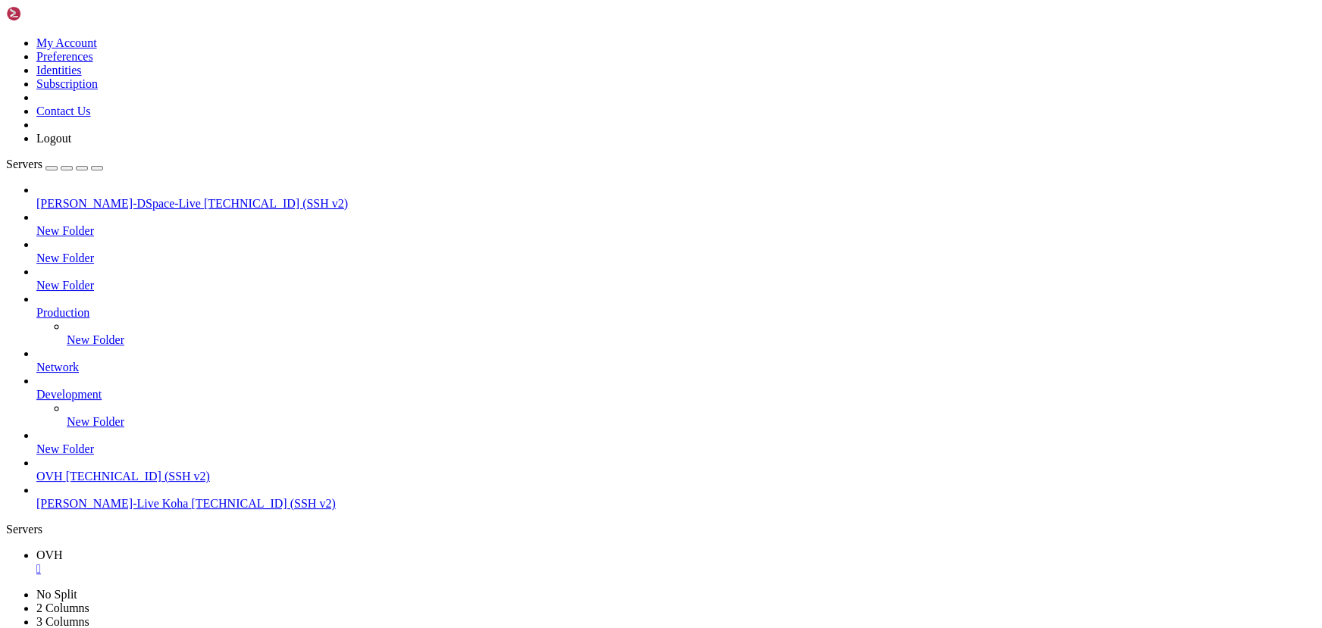
drag, startPoint x: 429, startPoint y: 1350, endPoint x: 308, endPoint y: 1234, distance: 167.2
drag, startPoint x: 289, startPoint y: 1007, endPoint x: 117, endPoint y: 988, distance: 172.3
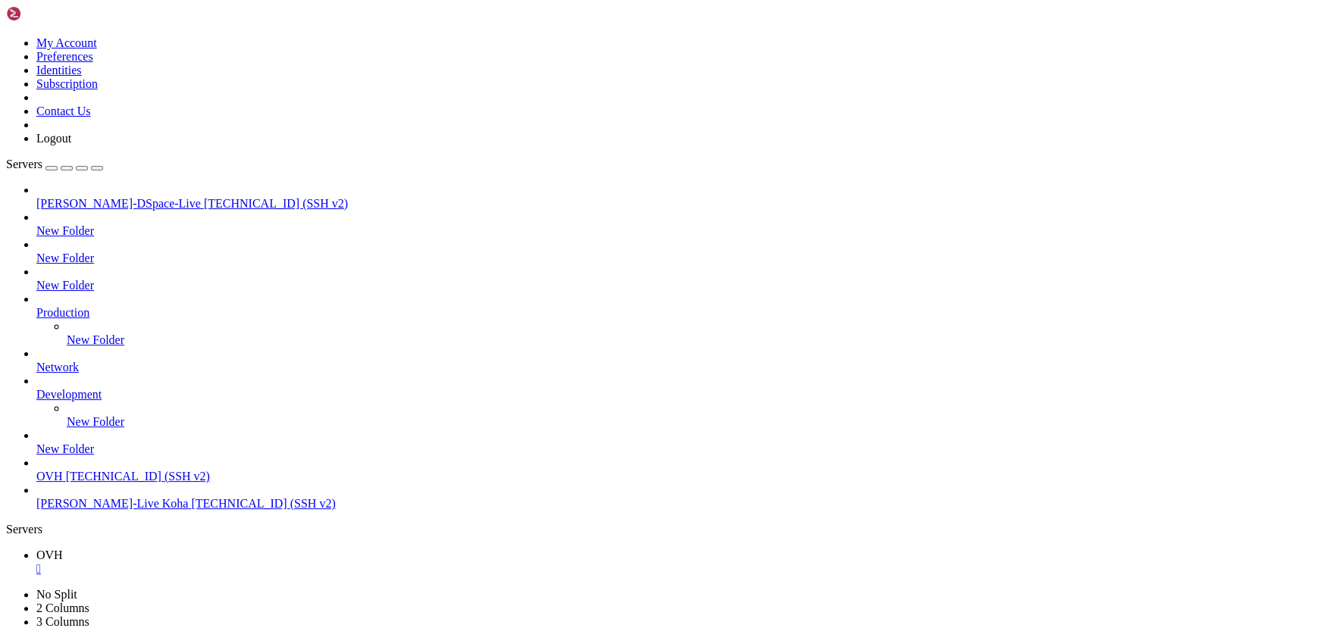
scroll to position [28598, 0]
drag, startPoint x: 339, startPoint y: 1159, endPoint x: 245, endPoint y: 1125, distance: 100.2
drag, startPoint x: 396, startPoint y: 1125, endPoint x: 195, endPoint y: 1090, distance: 203.9
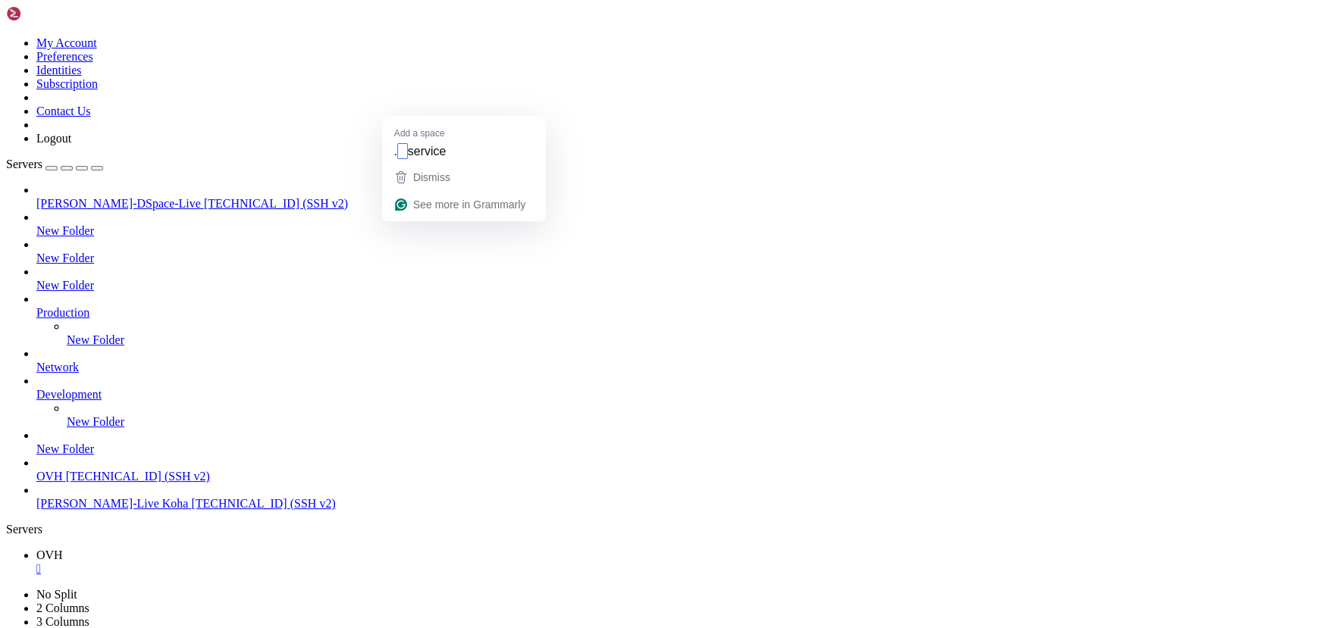
drag, startPoint x: 362, startPoint y: 1057, endPoint x: 276, endPoint y: 1046, distance: 87.1
drag, startPoint x: 468, startPoint y: 1084, endPoint x: 199, endPoint y: 1090, distance: 269.1
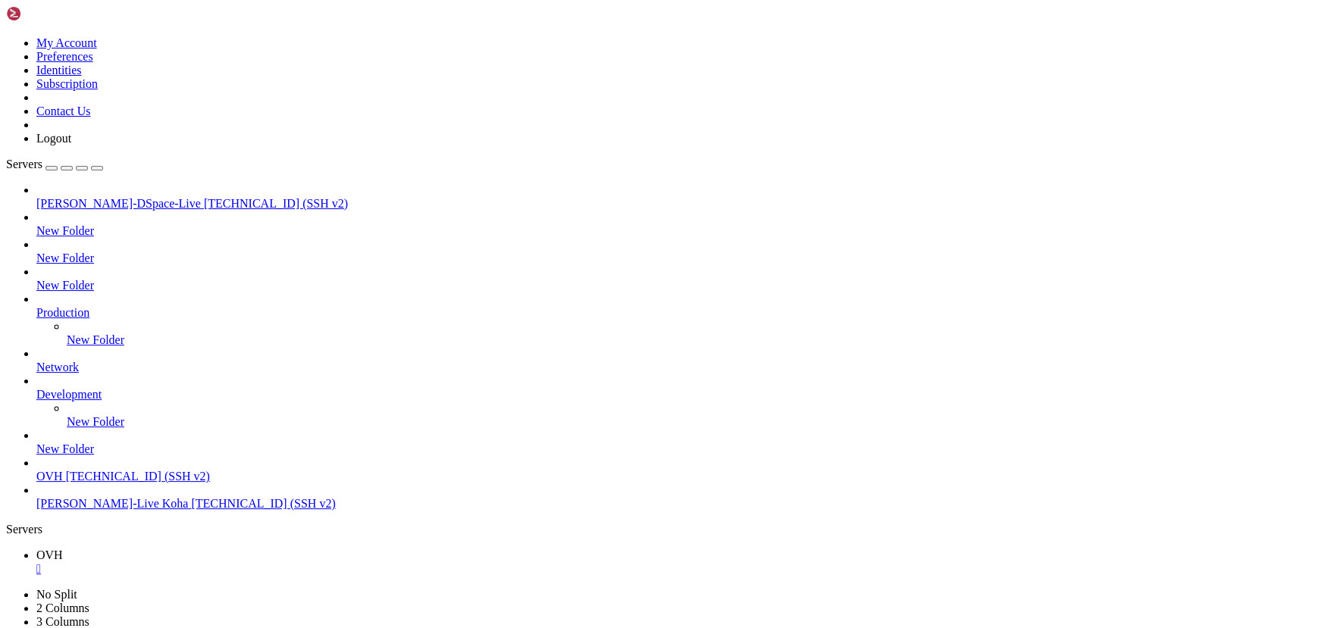
drag, startPoint x: 324, startPoint y: 1021, endPoint x: 183, endPoint y: 1003, distance: 142.2
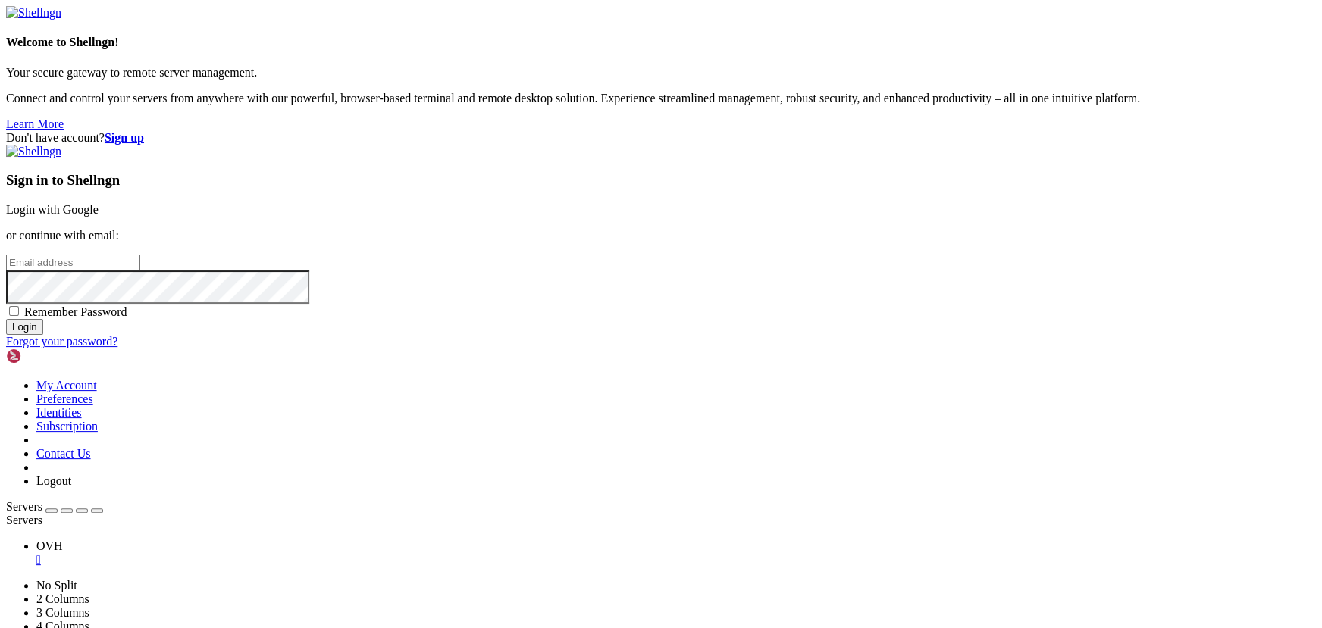
click at [400, 349] on div "Don't have account? Sign up Sign in to Shellngn Login with Google or continue w…" at bounding box center [660, 239] width 1309 height 217
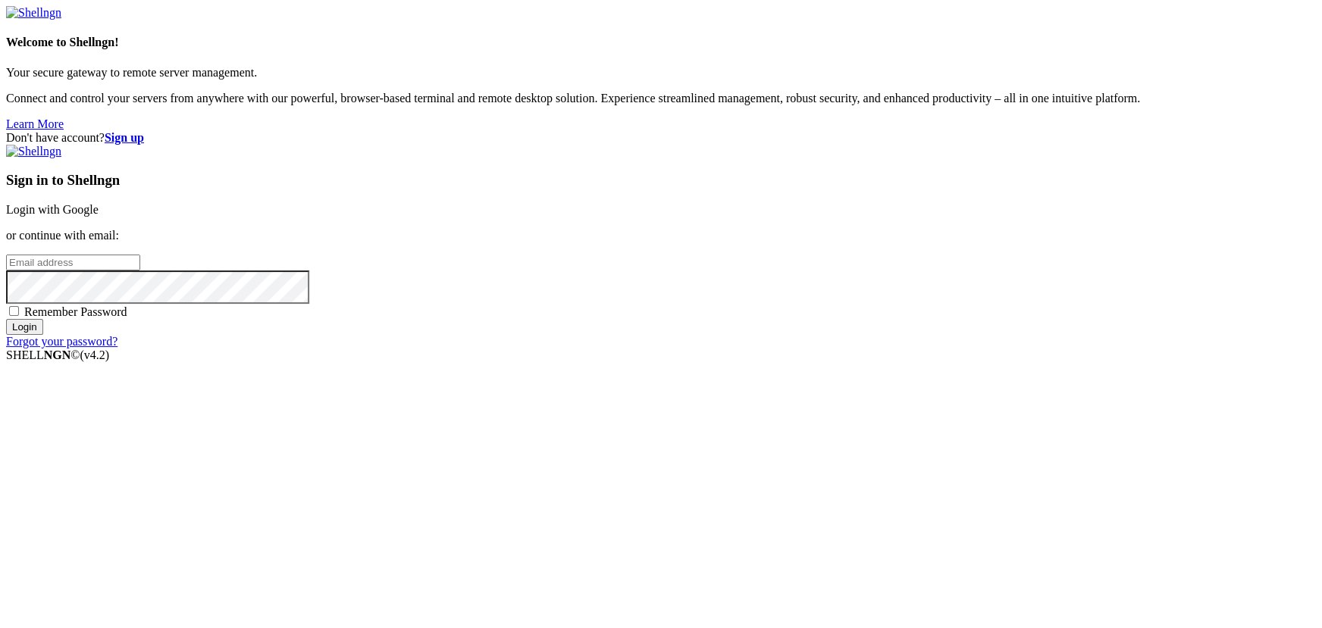
click at [99, 216] on link "Login with Google" at bounding box center [52, 209] width 92 height 13
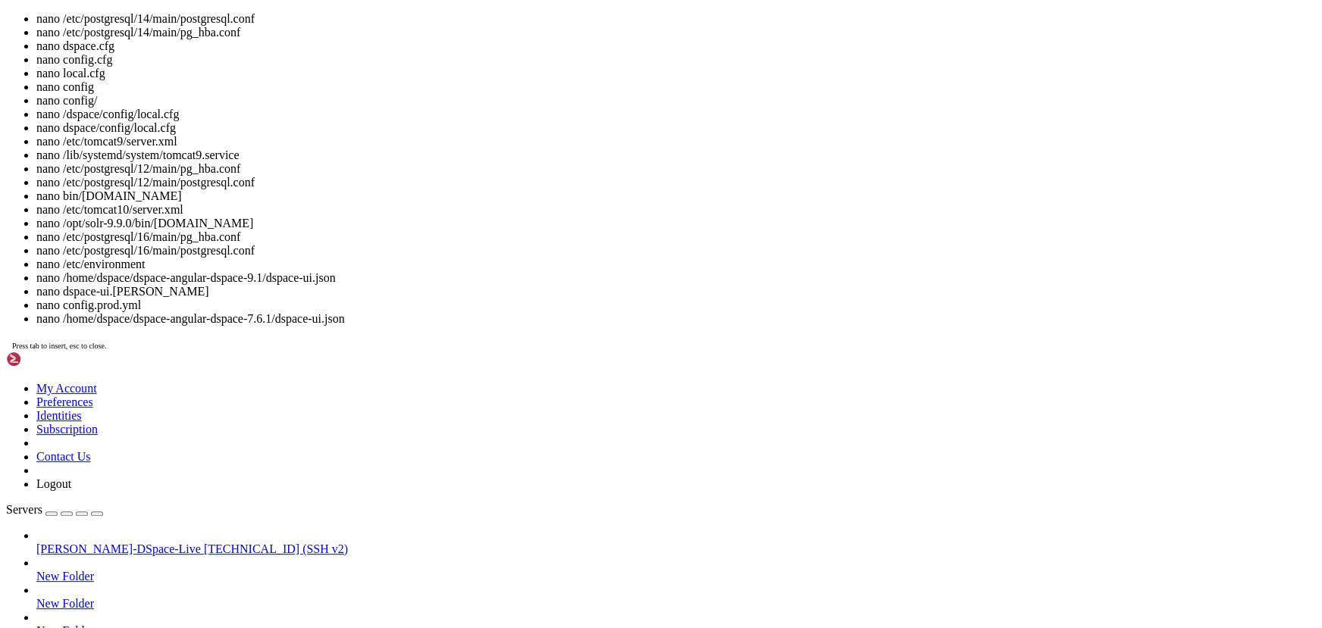
scroll to position [42, 0]
drag, startPoint x: 208, startPoint y: 1641, endPoint x: 167, endPoint y: 1630, distance: 42.5
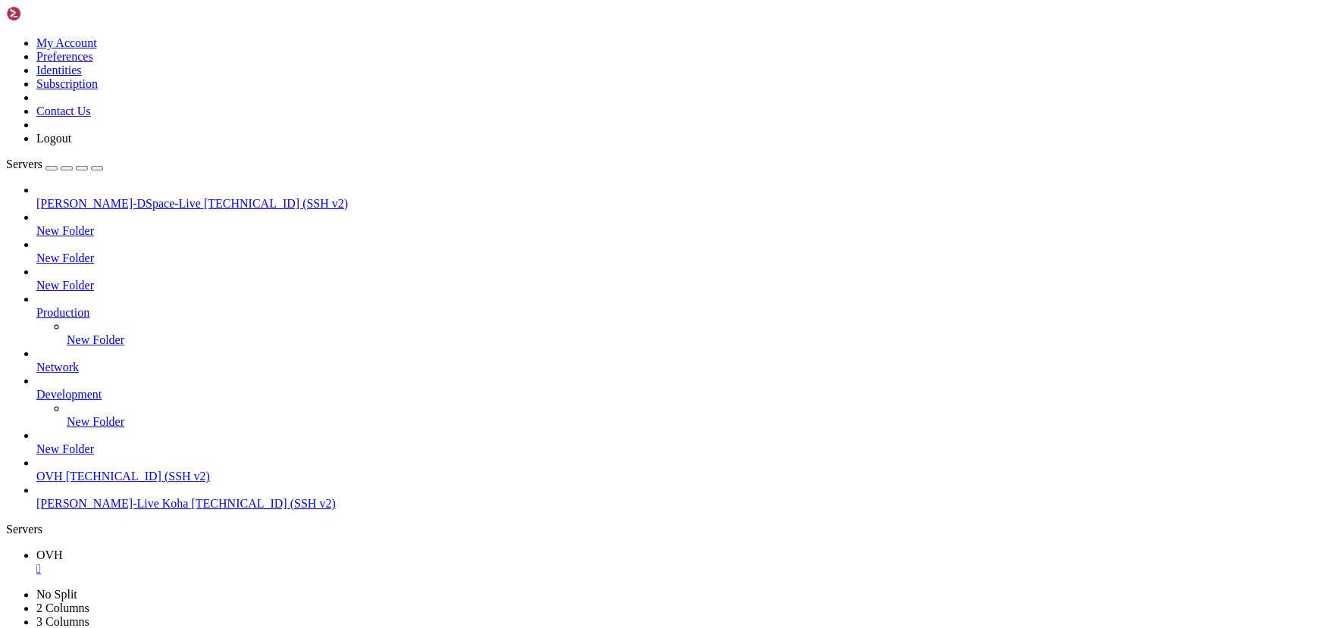
scroll to position [29872, 0]
drag, startPoint x: 314, startPoint y: 1061, endPoint x: 186, endPoint y: 1088, distance: 130.9
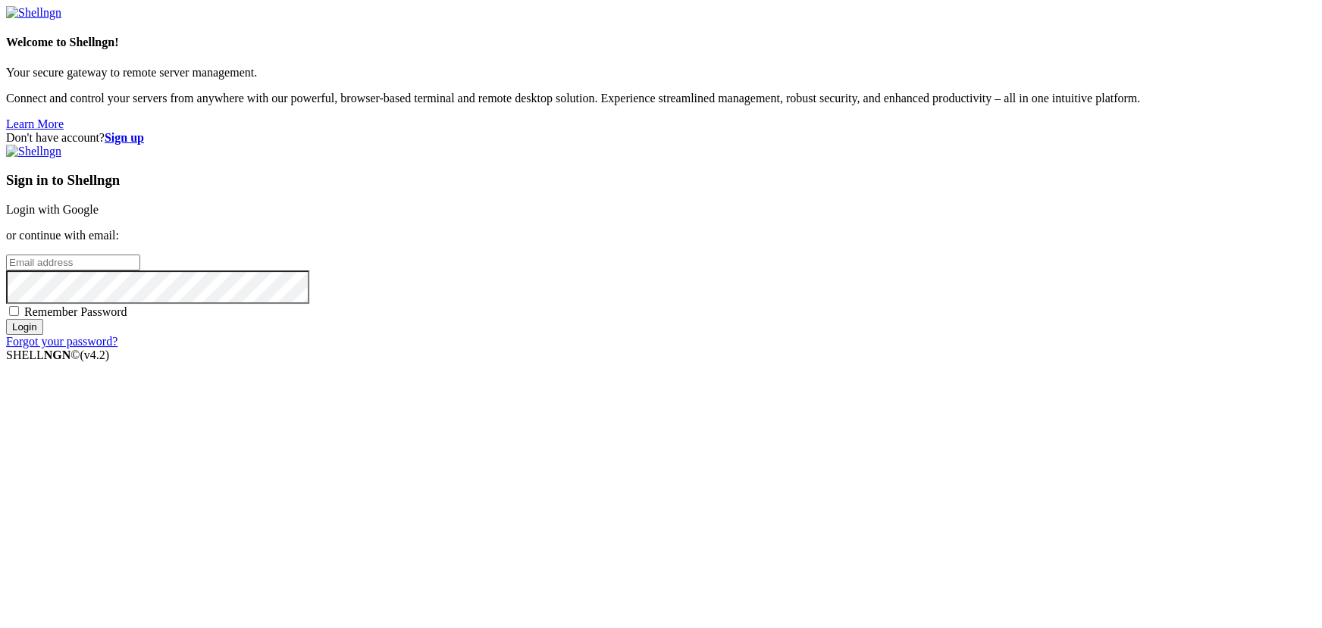
click at [393, 131] on div "Welcome to Shellngn! Your secure gateway to remote server management. Connect a…" at bounding box center [660, 68] width 1309 height 125
click at [99, 216] on link "Login with Google" at bounding box center [52, 209] width 92 height 13
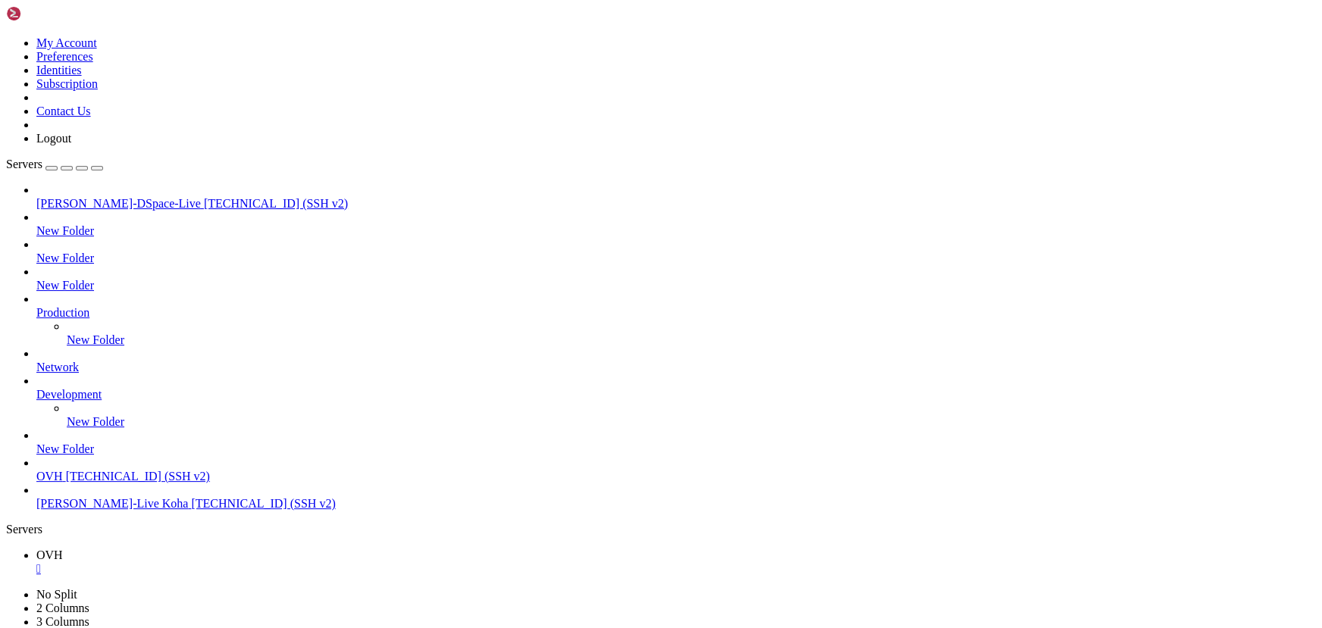
scroll to position [30891, 0]
